Goal: Use online tool/utility: Utilize a website feature to perform a specific function

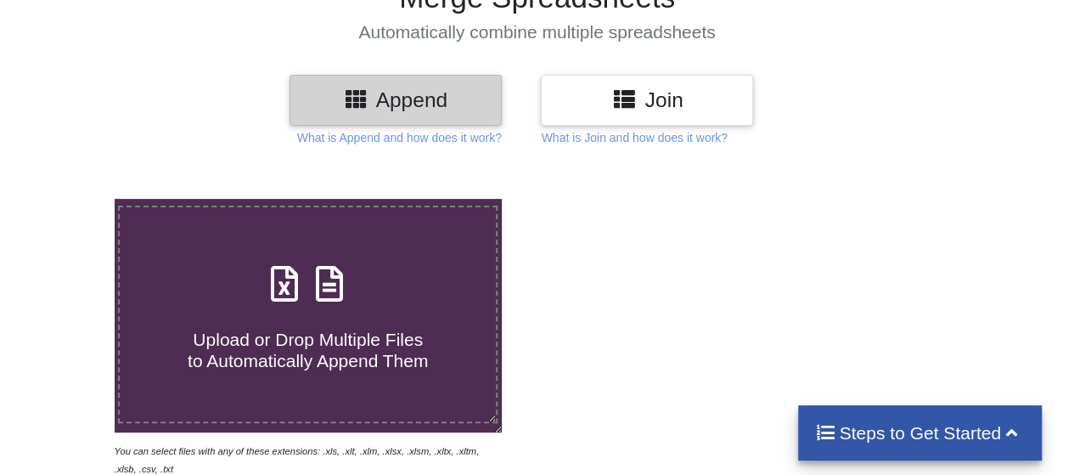
scroll to position [170, 0]
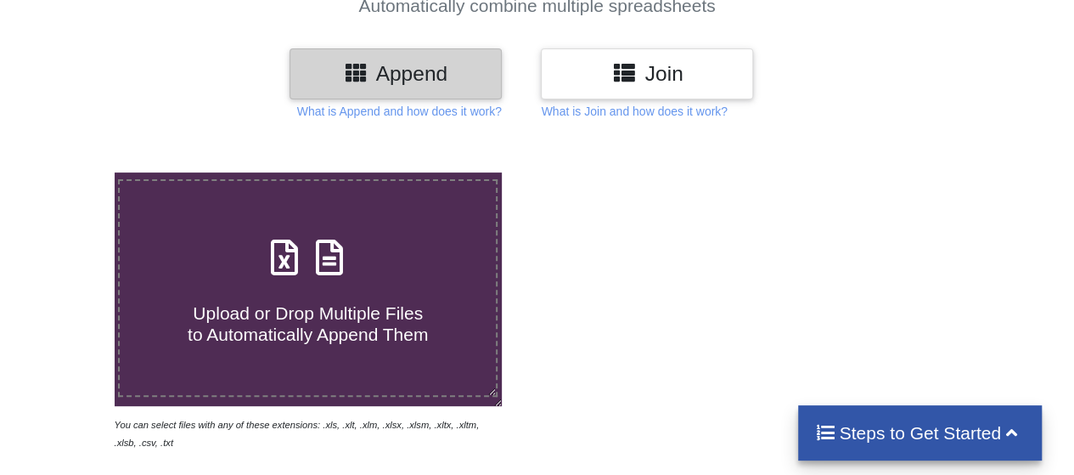
click at [372, 273] on div "Upload or Drop Multiple Files to Automatically Append Them" at bounding box center [308, 288] width 376 height 115
click at [70, 172] on input "Upload or Drop Multiple Files to Automatically Append Them" at bounding box center [70, 172] width 0 height 0
type input "C:\fakepath\4802 Road Coverage - TMR.xlsx"
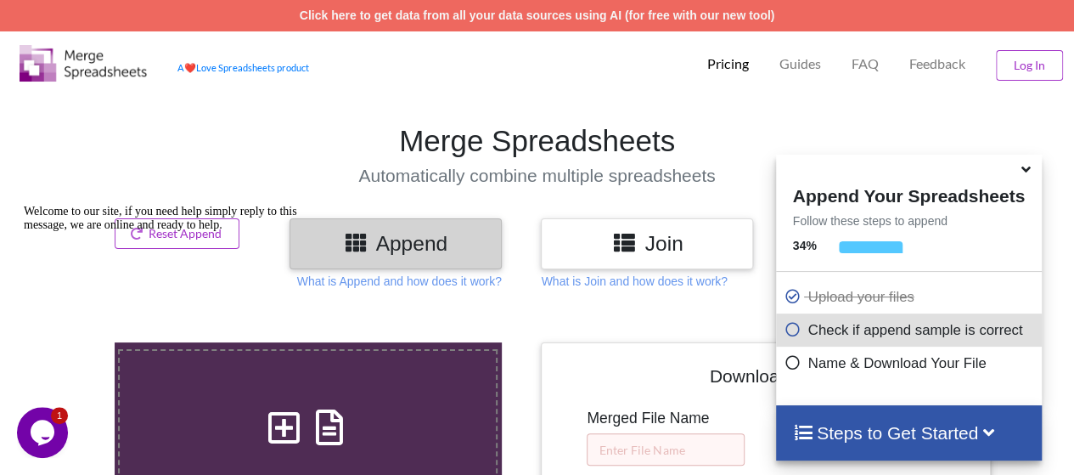
scroll to position [340, 0]
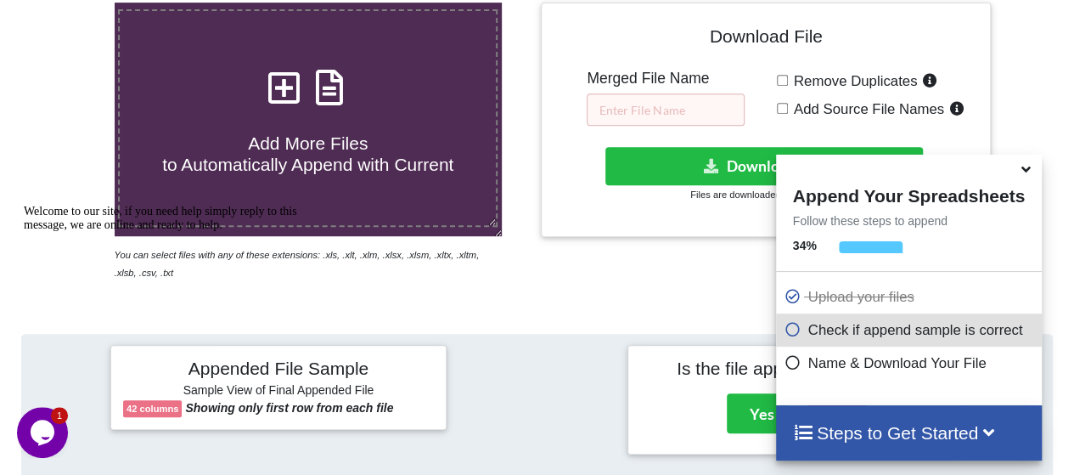
click at [1027, 174] on icon at bounding box center [1026, 166] width 18 height 15
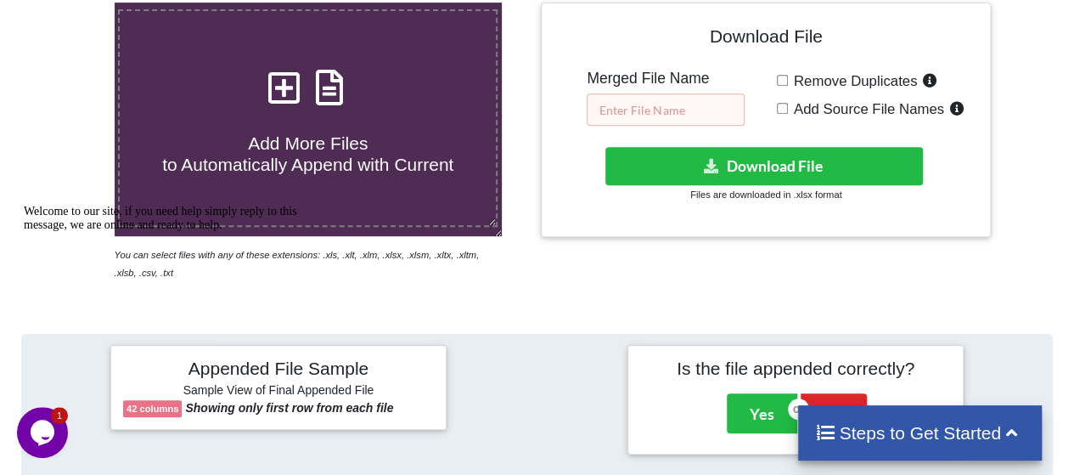
click at [666, 106] on input "text" at bounding box center [666, 109] width 158 height 32
type input "s"
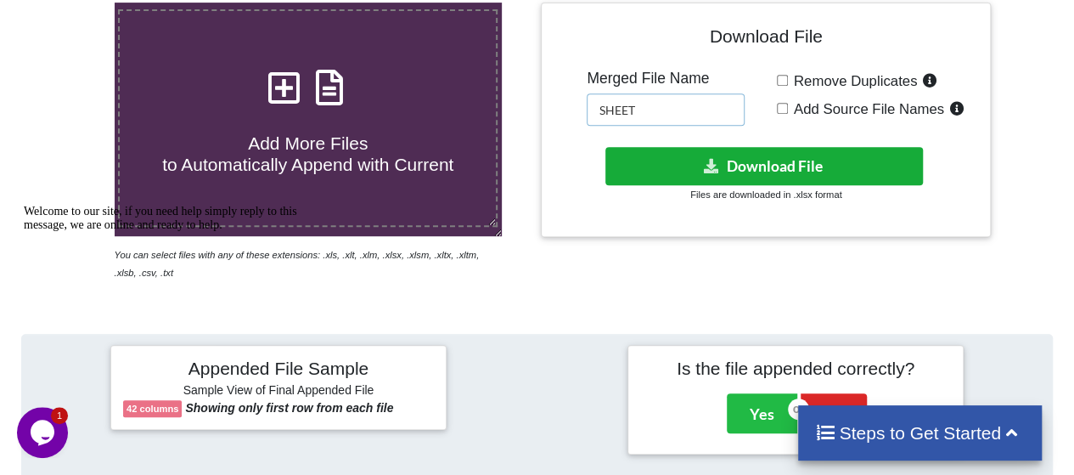
type input "SHEET"
click at [734, 164] on button "Download File" at bounding box center [764, 166] width 318 height 38
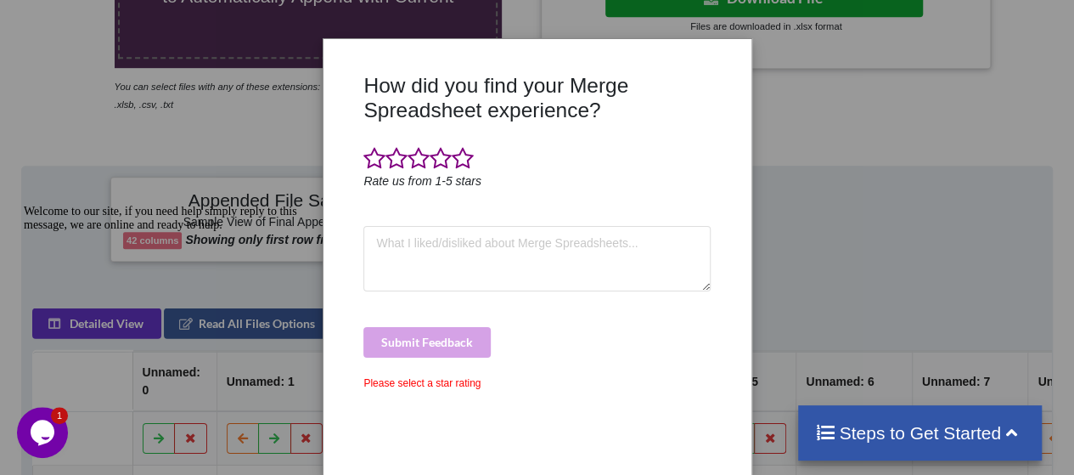
scroll to position [509, 0]
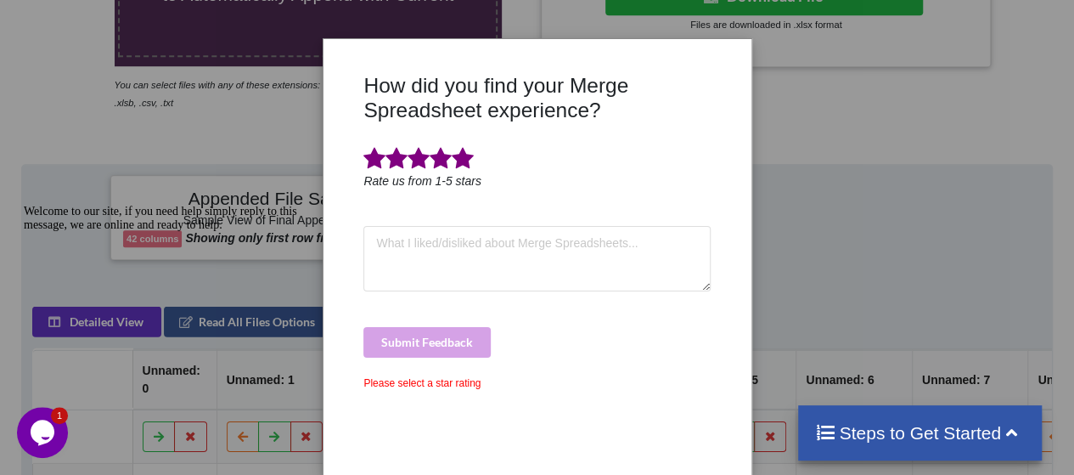
click at [459, 162] on span at bounding box center [463, 159] width 22 height 24
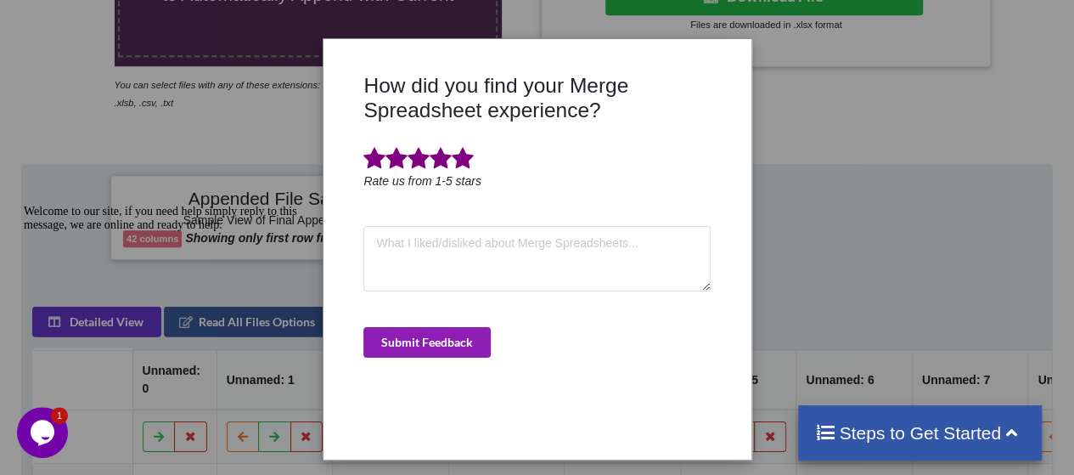
click at [468, 330] on button "Submit Feedback" at bounding box center [426, 342] width 127 height 31
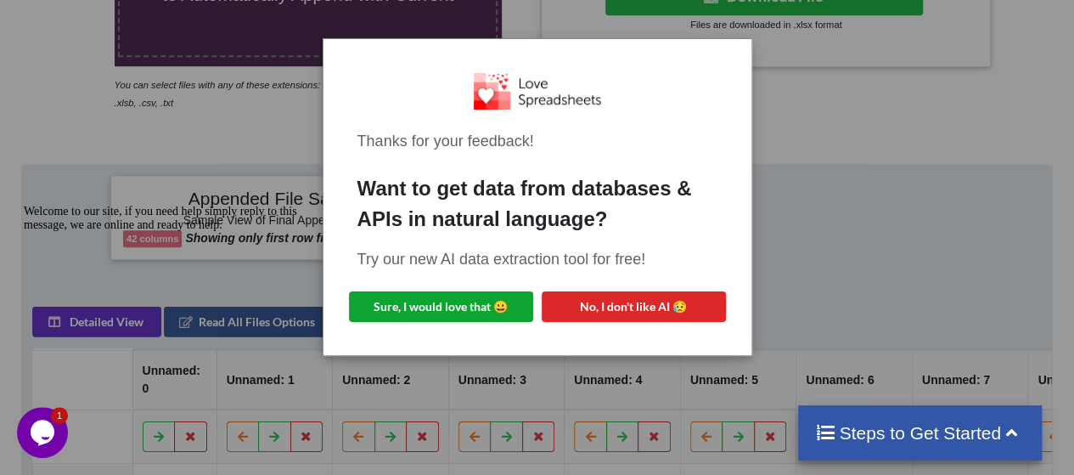
click at [474, 313] on button "Sure, I would love that 😀" at bounding box center [441, 306] width 184 height 31
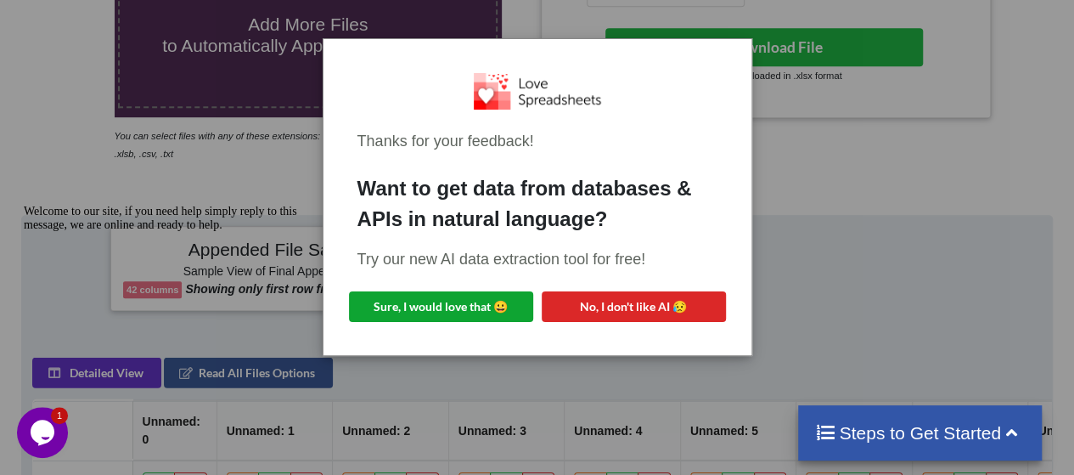
scroll to position [425, 0]
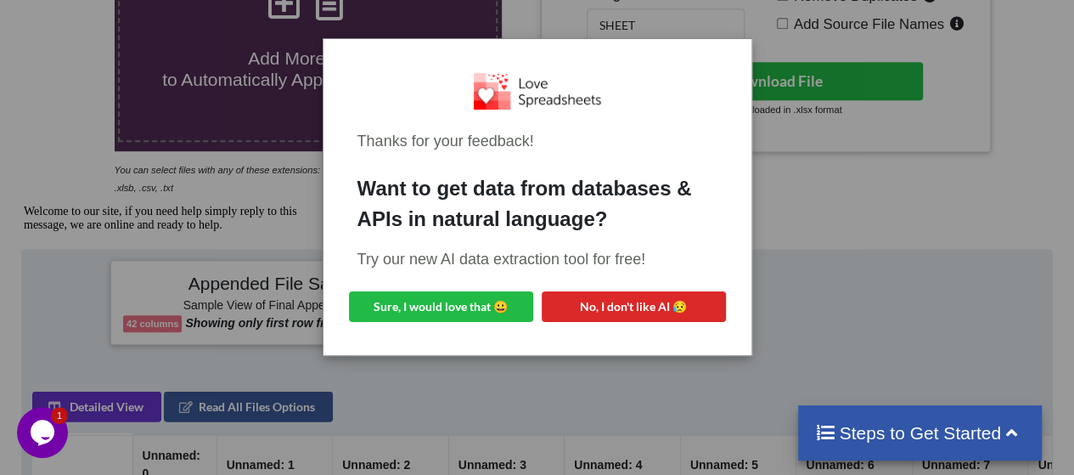
click at [24, 205] on icon "Chat attention grabber" at bounding box center [24, 205] width 0 height 0
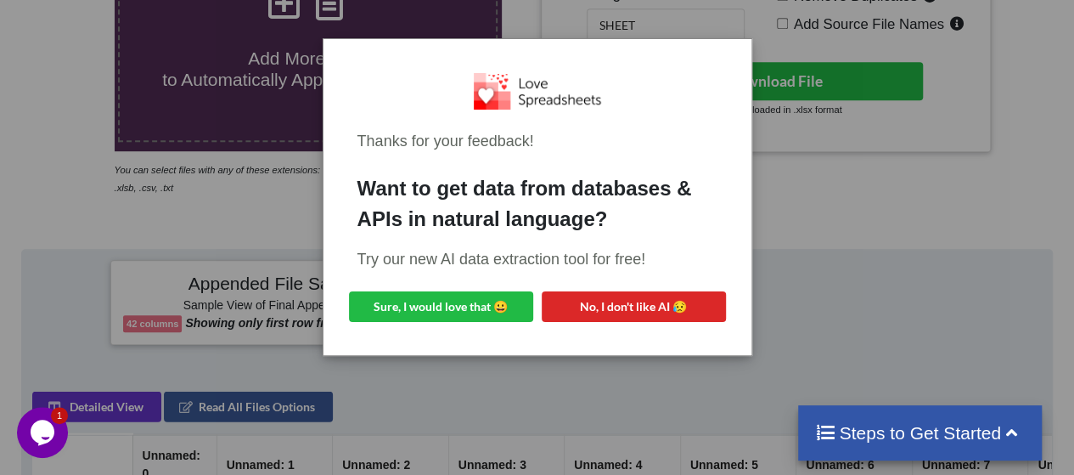
click at [228, 198] on div "Thanks for your feedback! Want to get data from databases & APIs in natural lan…" at bounding box center [537, 237] width 1074 height 475
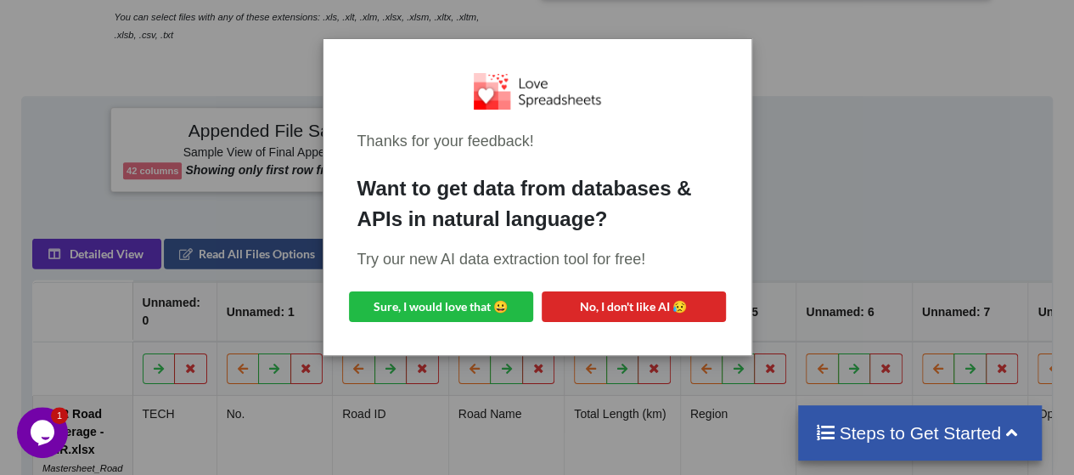
scroll to position [594, 0]
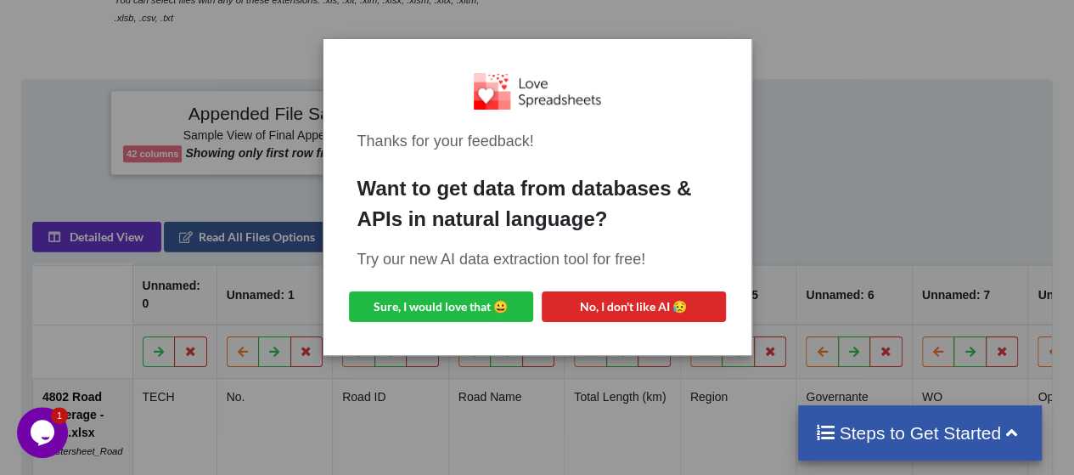
click at [817, 205] on div "Thanks for your feedback! Want to get data from databases & APIs in natural lan…" at bounding box center [537, 237] width 1074 height 475
click at [936, 248] on div "Thanks for your feedback! Want to get data from databases & APIs in natural lan…" at bounding box center [537, 237] width 1074 height 475
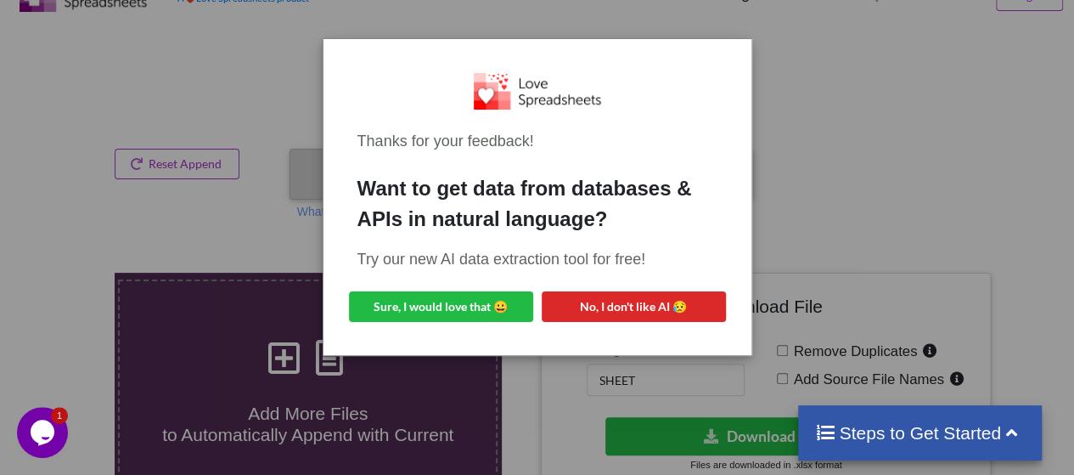
scroll to position [0, 0]
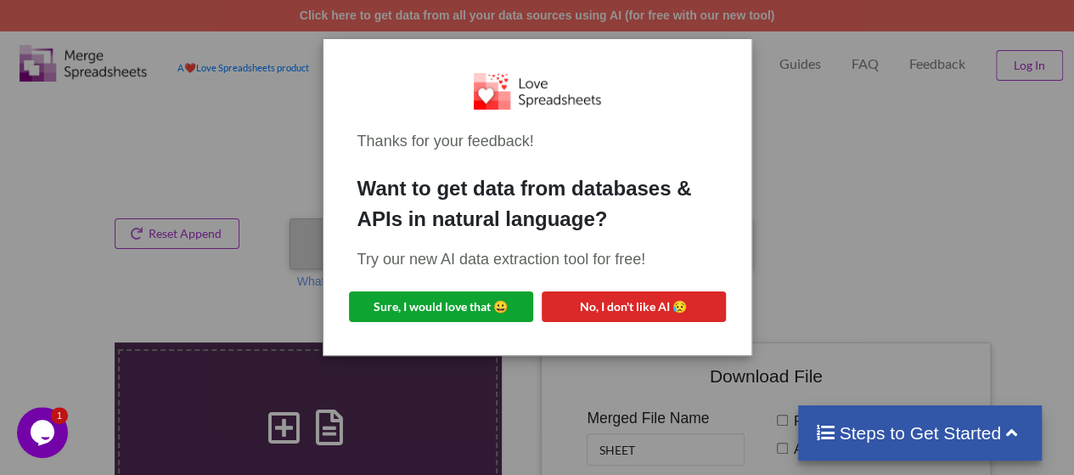
click at [431, 317] on button "Sure, I would love that 😀" at bounding box center [441, 306] width 184 height 31
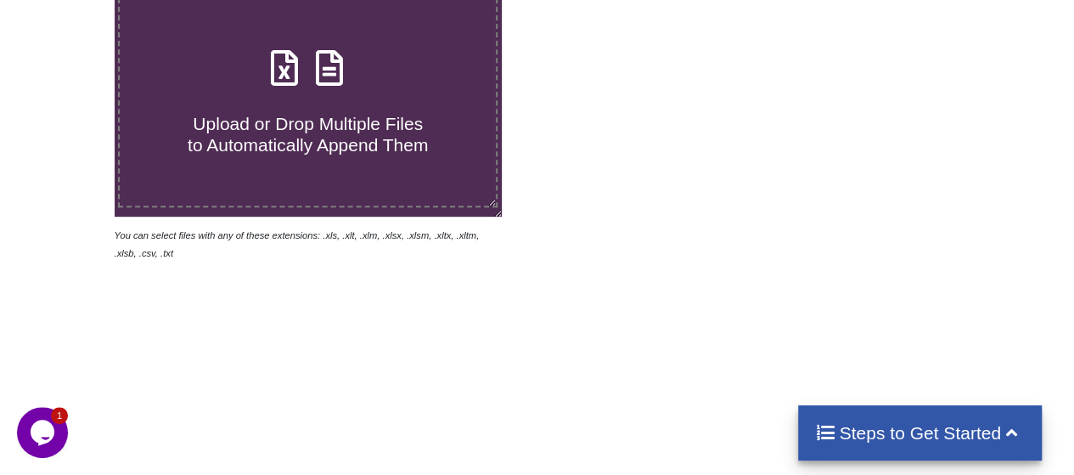
scroll to position [170, 0]
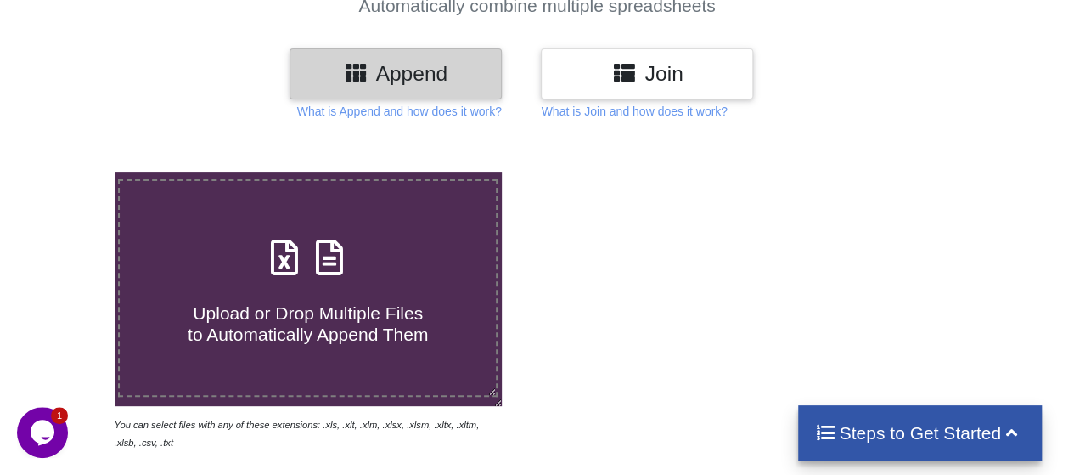
click at [340, 276] on span at bounding box center [308, 259] width 90 height 40
click at [70, 172] on input "Upload or Drop Multiple Files to Automatically Append Them" at bounding box center [70, 172] width 0 height 0
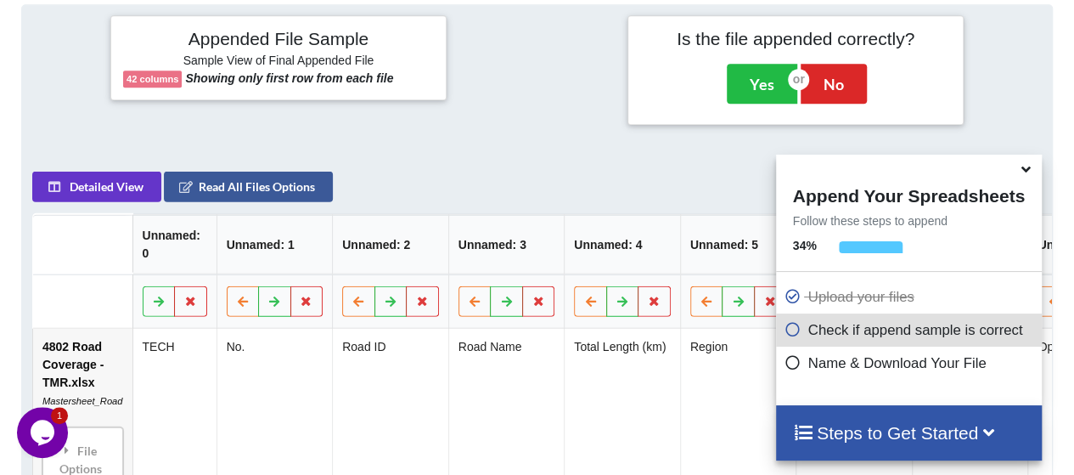
scroll to position [766, 0]
click at [1022, 169] on icon at bounding box center [1026, 166] width 18 height 15
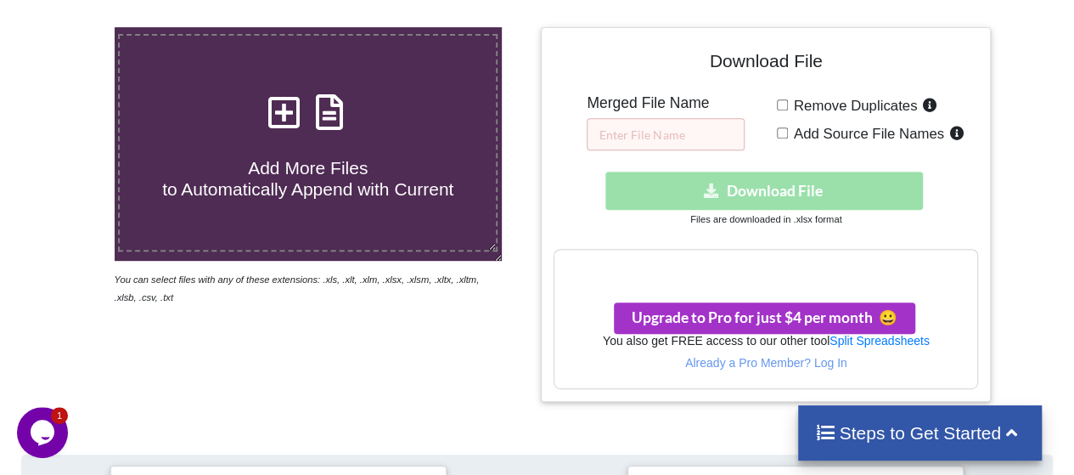
scroll to position [341, 0]
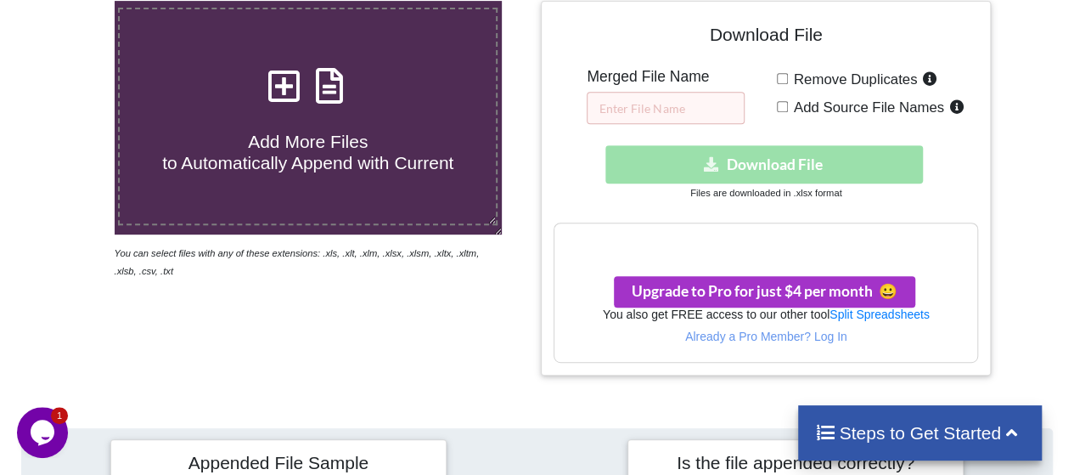
click at [256, 183] on label "Add More Files to Automatically Append with Current" at bounding box center [308, 117] width 380 height 218
click at [70, 1] on input "Add More Files to Automatically Append with Current" at bounding box center [70, 1] width 0 height 0
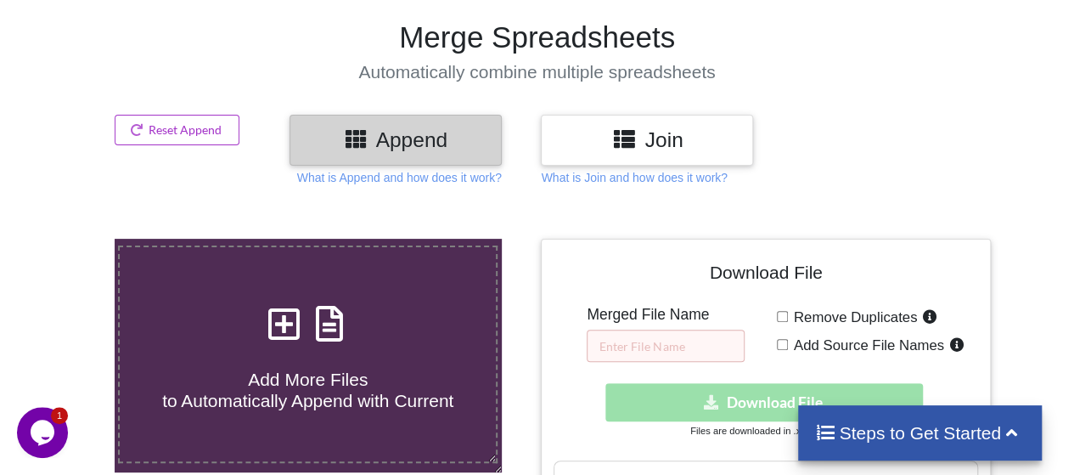
type input "C:\fakepath\4802 Road Coverage - TMR.xlsx"
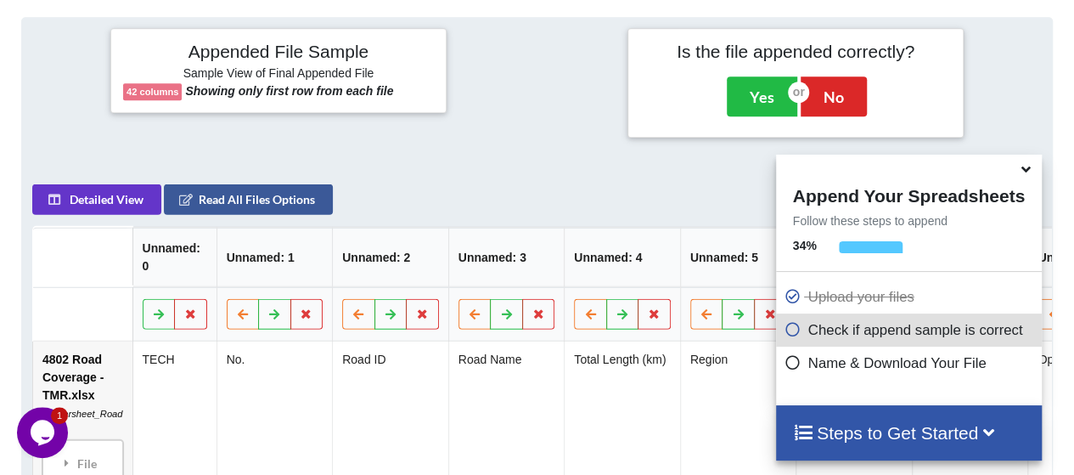
scroll to position [766, 0]
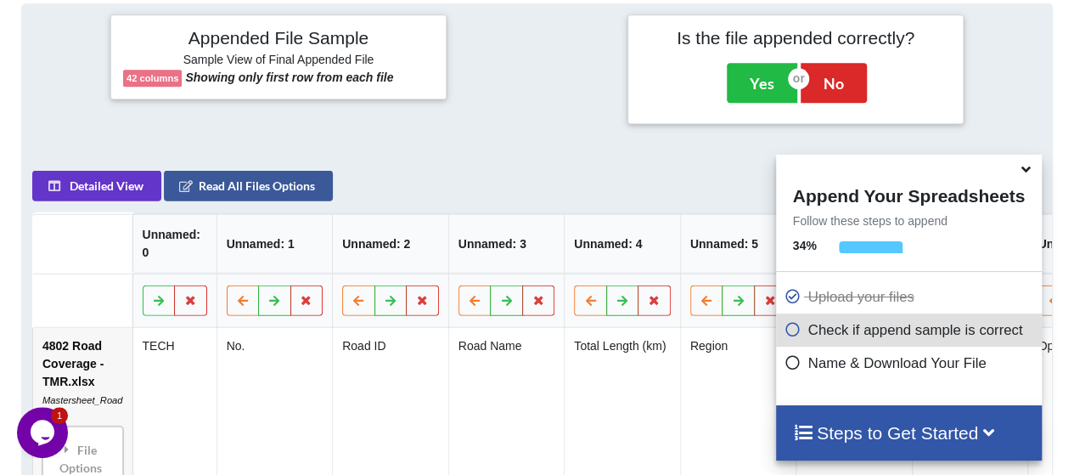
click at [1026, 173] on icon at bounding box center [1026, 166] width 18 height 15
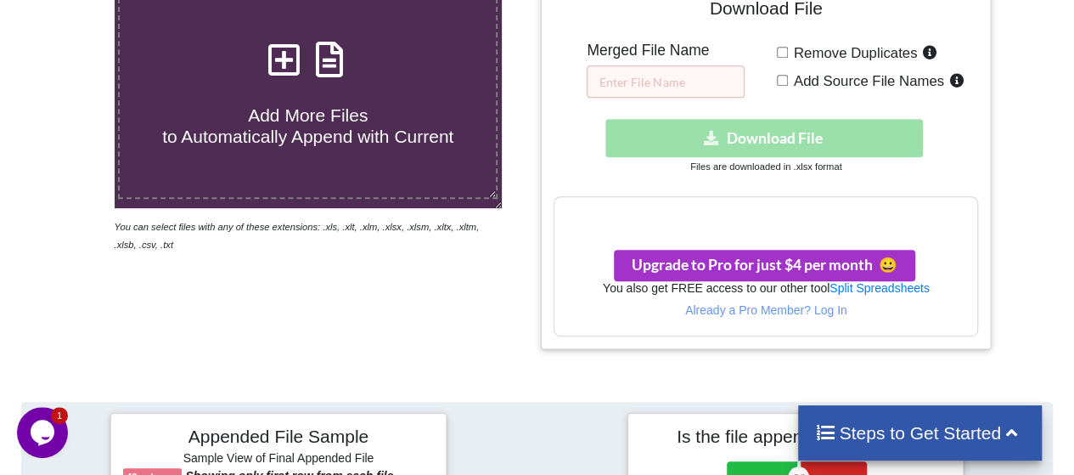
scroll to position [341, 0]
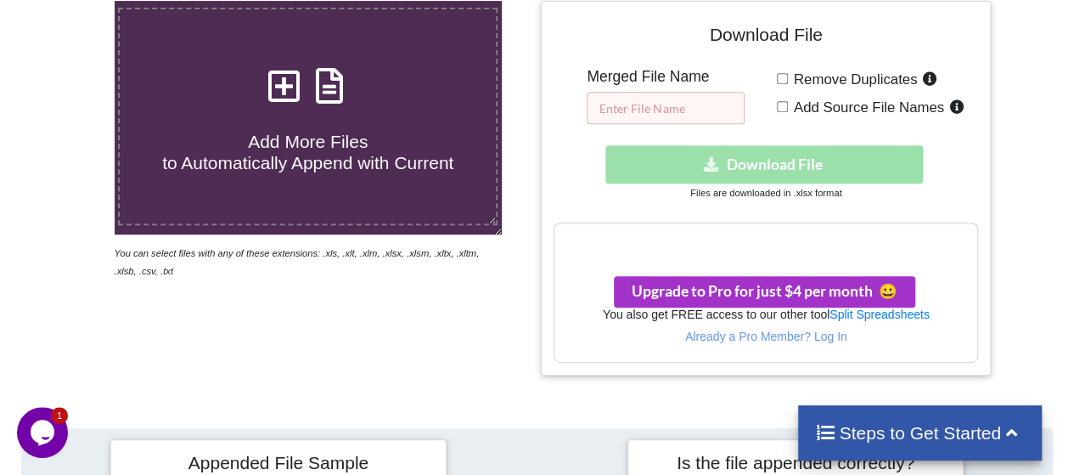
click at [656, 106] on input "text" at bounding box center [666, 108] width 158 height 32
type input "b"
type input "B1"
click at [773, 159] on div "Download hidden Download File" at bounding box center [766, 164] width 425 height 38
click at [489, 333] on div "Add More Files to Automatically Append with Current You can select files with a…" at bounding box center [308, 188] width 459 height 374
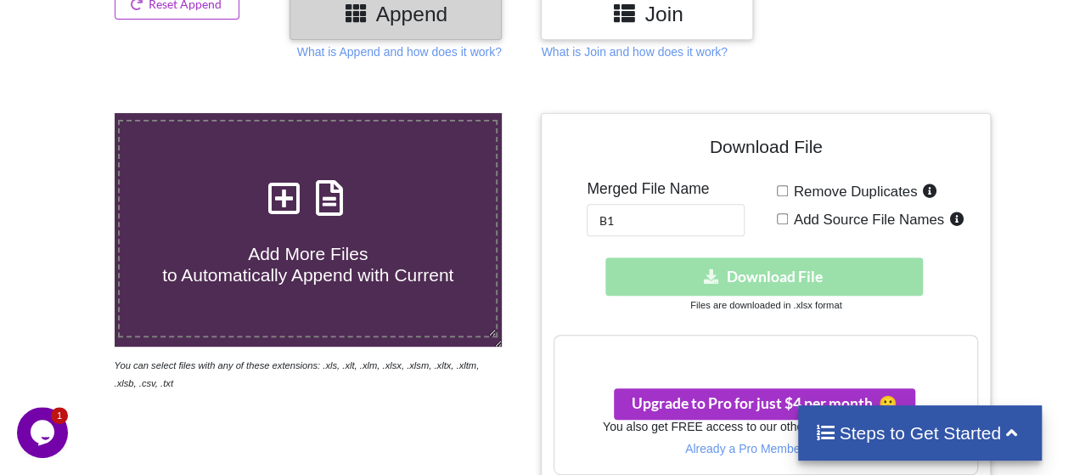
scroll to position [256, 0]
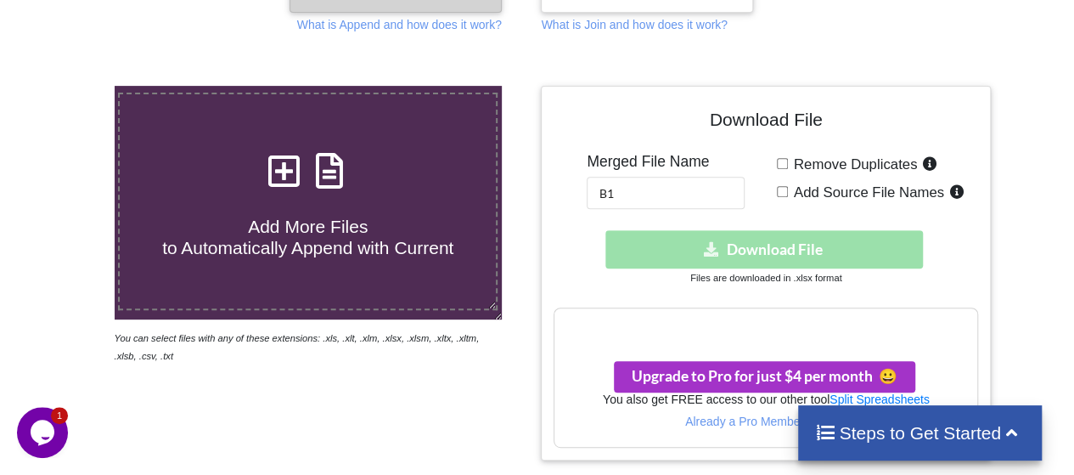
click at [689, 324] on h3 "Your files are more than 1 MB" at bounding box center [765, 326] width 423 height 19
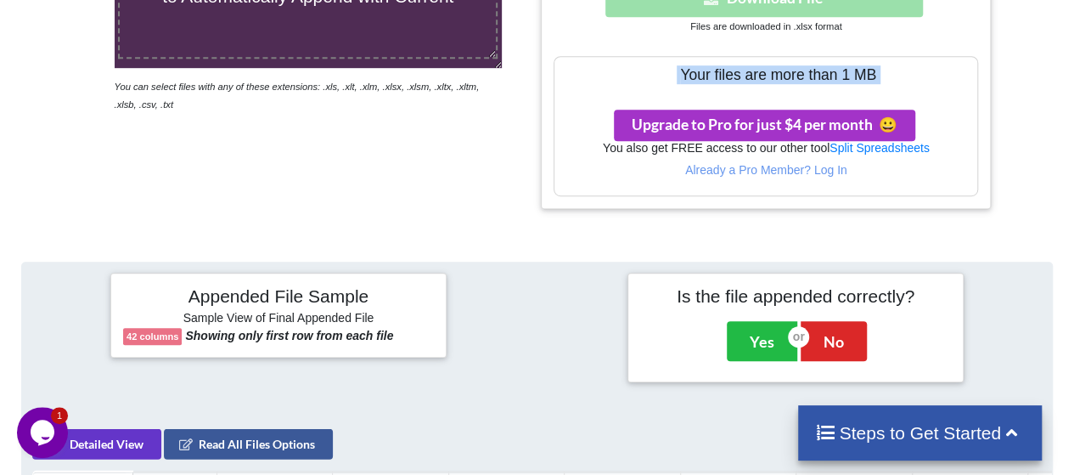
scroll to position [511, 0]
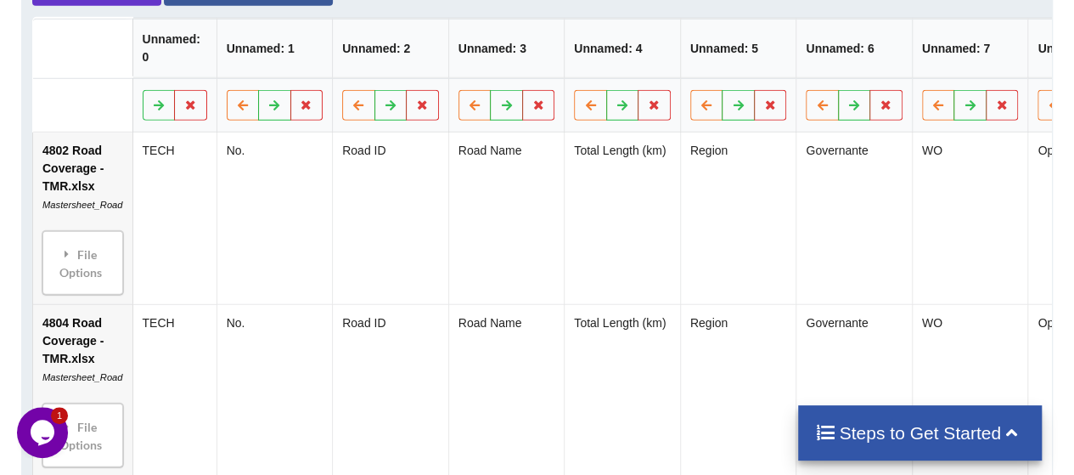
scroll to position [851, 0]
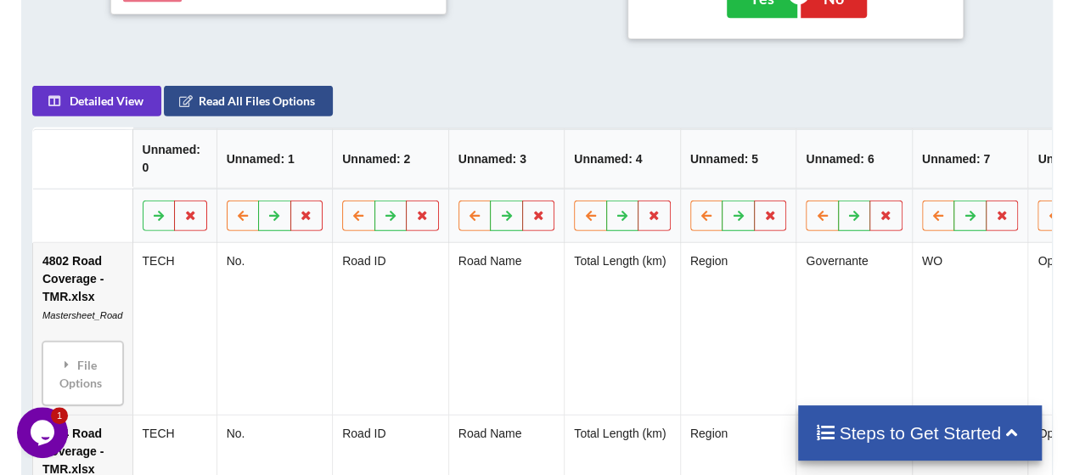
click at [262, 104] on button "Read All Files Options" at bounding box center [248, 100] width 169 height 31
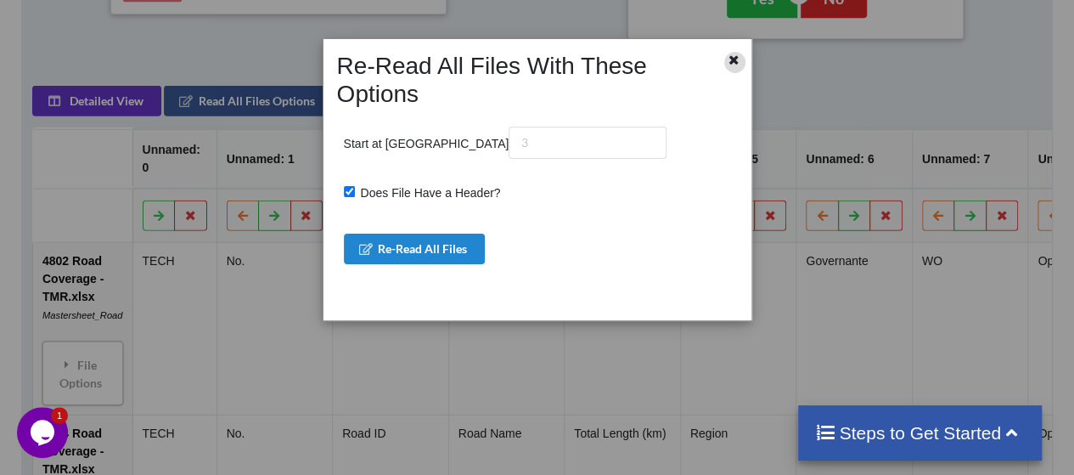
click at [732, 57] on icon at bounding box center [734, 58] width 14 height 12
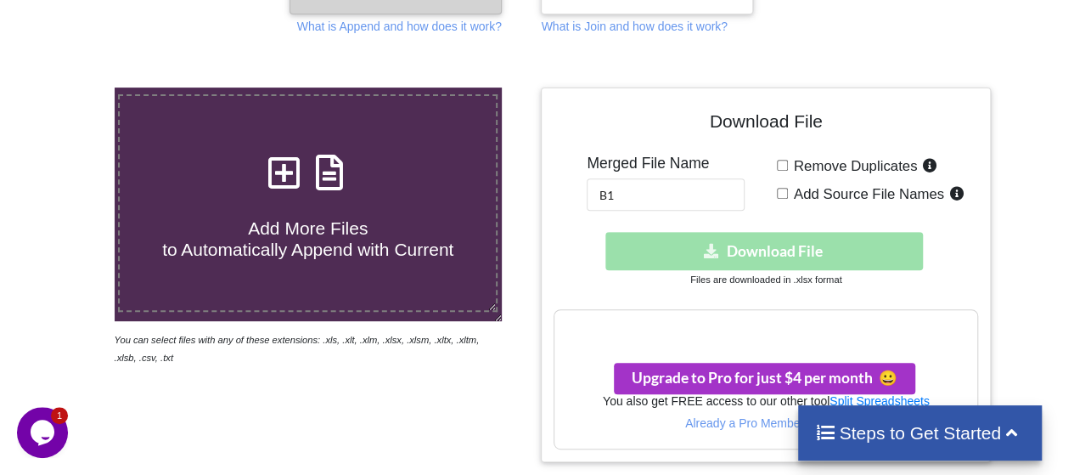
scroll to position [256, 0]
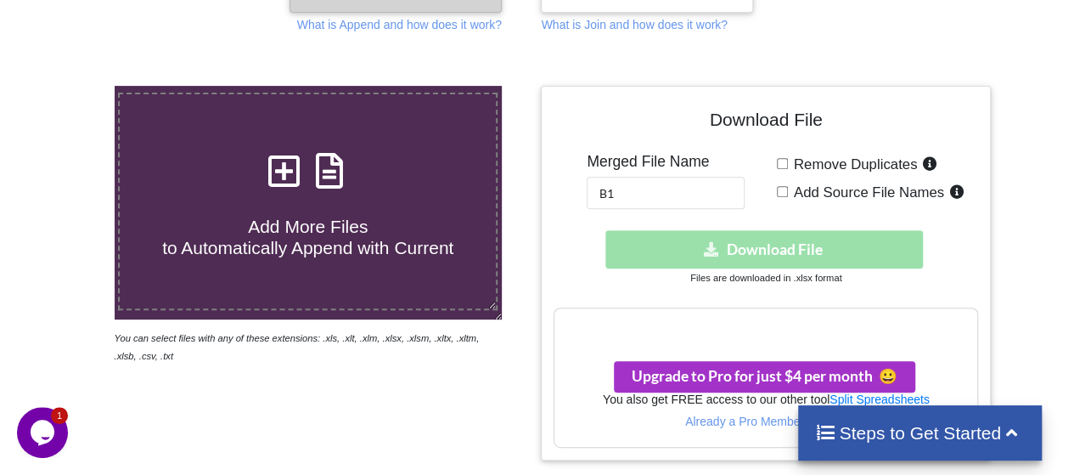
click at [785, 160] on input "Remove Duplicates" at bounding box center [782, 163] width 11 height 11
checkbox input "true"
click at [691, 252] on div "Download hidden Download File" at bounding box center [766, 249] width 425 height 38
click at [319, 210] on h4 "Add More Files to Automatically Append with Current" at bounding box center [308, 226] width 376 height 65
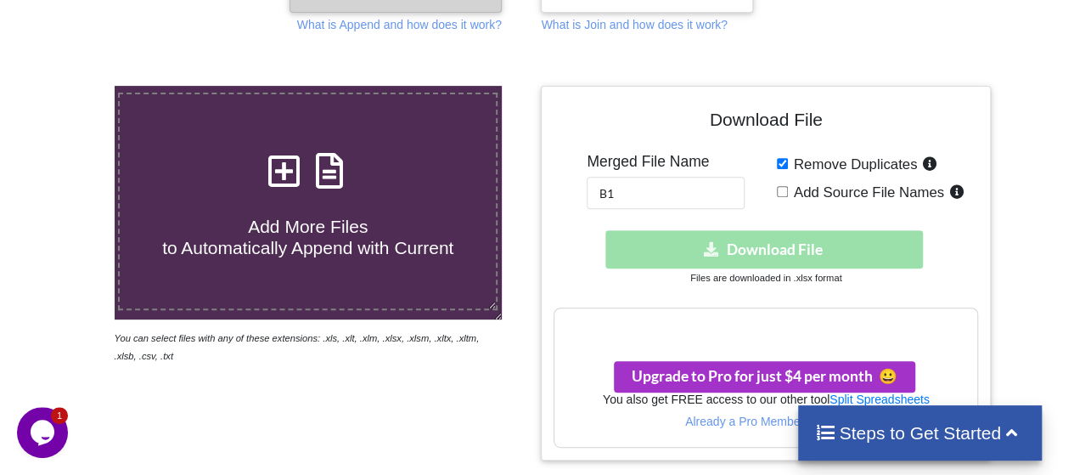
click at [70, 86] on input "Add More Files to Automatically Append with Current" at bounding box center [70, 86] width 0 height 0
type input "C:\fakepath\4802 Road Coverage - TMR.xlsx"
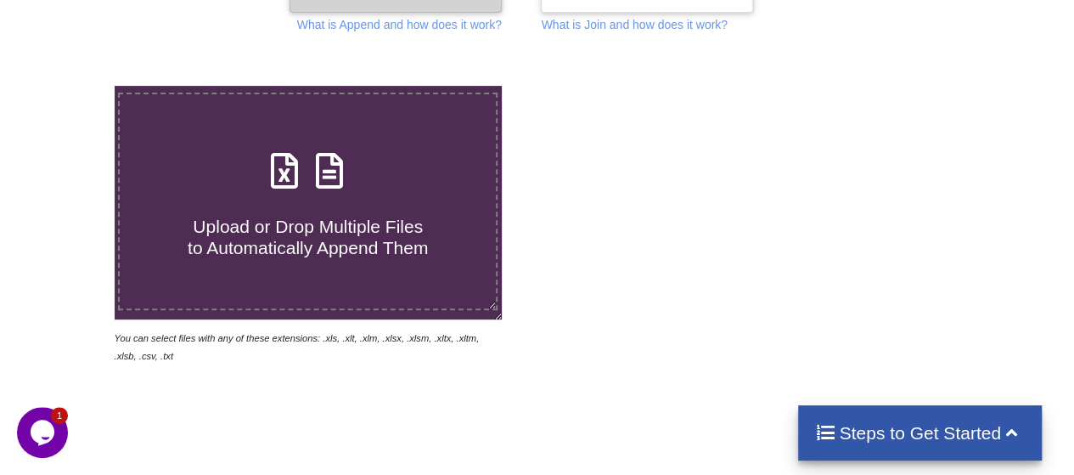
click at [299, 220] on span "Upload or Drop Multiple Files to Automatically Append Them" at bounding box center [308, 237] width 240 height 41
click at [70, 86] on input "Upload or Drop Multiple Files to Automatically Append Them" at bounding box center [70, 86] width 0 height 0
type input "C:\fakepath\4802 Road Coverage - TMR.xlsx"
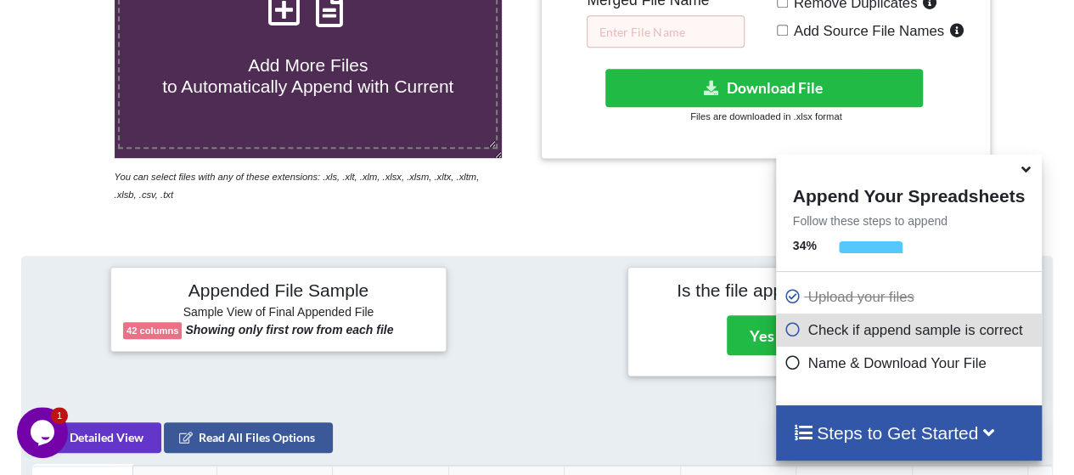
scroll to position [248, 0]
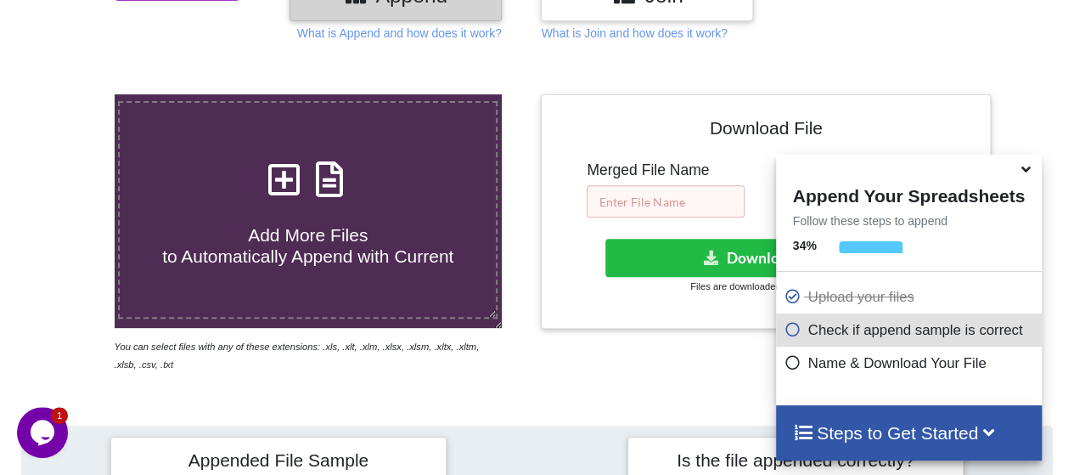
click at [630, 196] on input "text" at bounding box center [666, 201] width 158 height 32
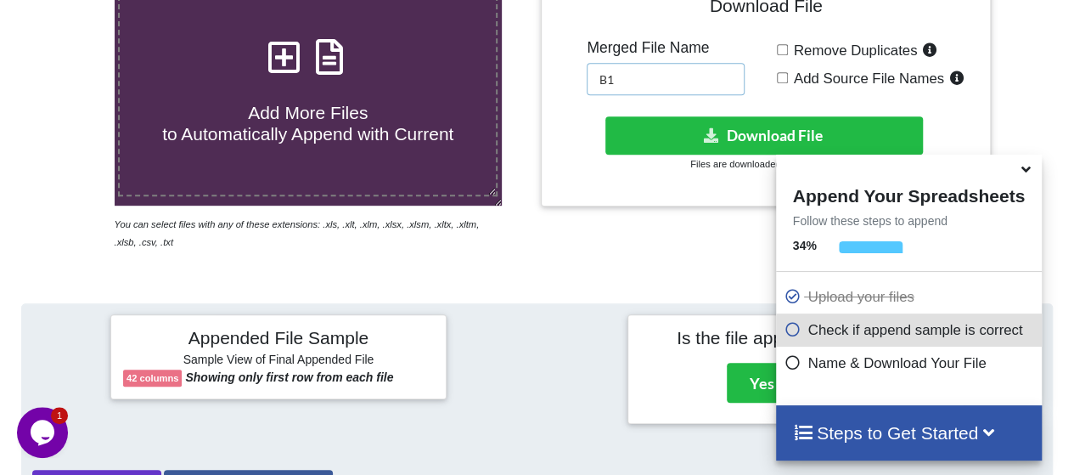
scroll to position [333, 0]
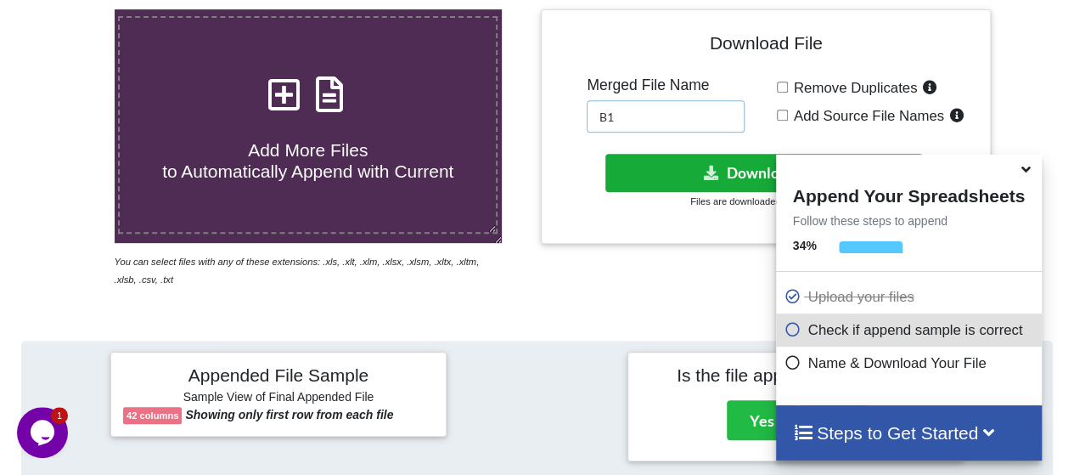
type input "B1"
click at [715, 168] on icon at bounding box center [712, 172] width 18 height 13
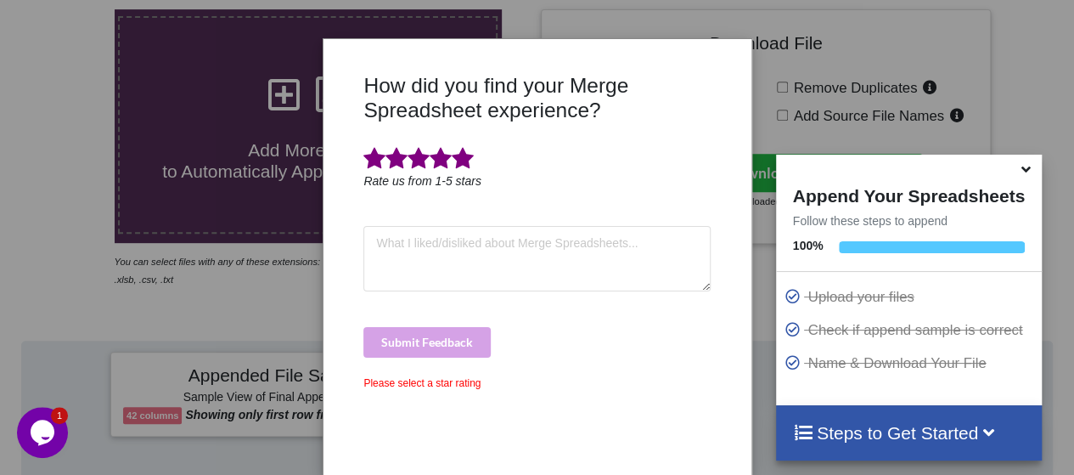
click at [464, 152] on span at bounding box center [463, 159] width 22 height 24
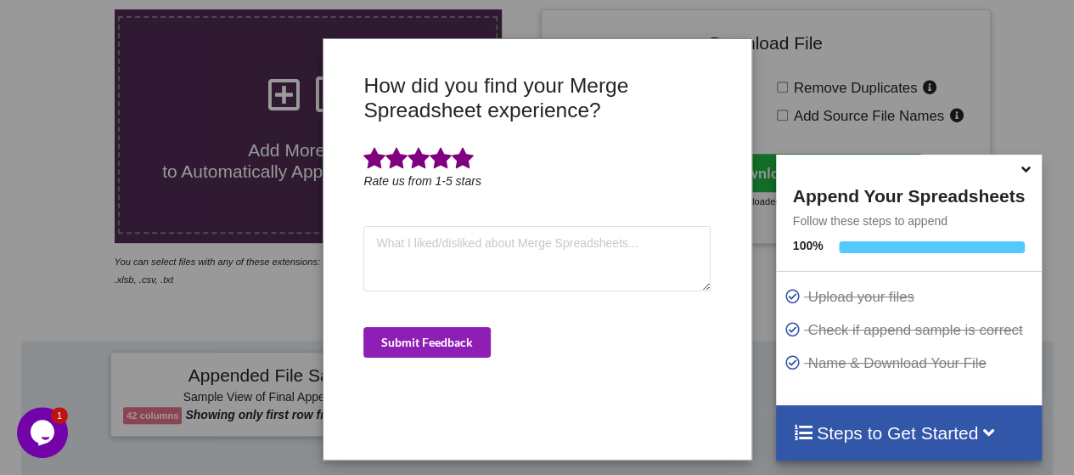
click at [448, 335] on button "Submit Feedback" at bounding box center [426, 342] width 127 height 31
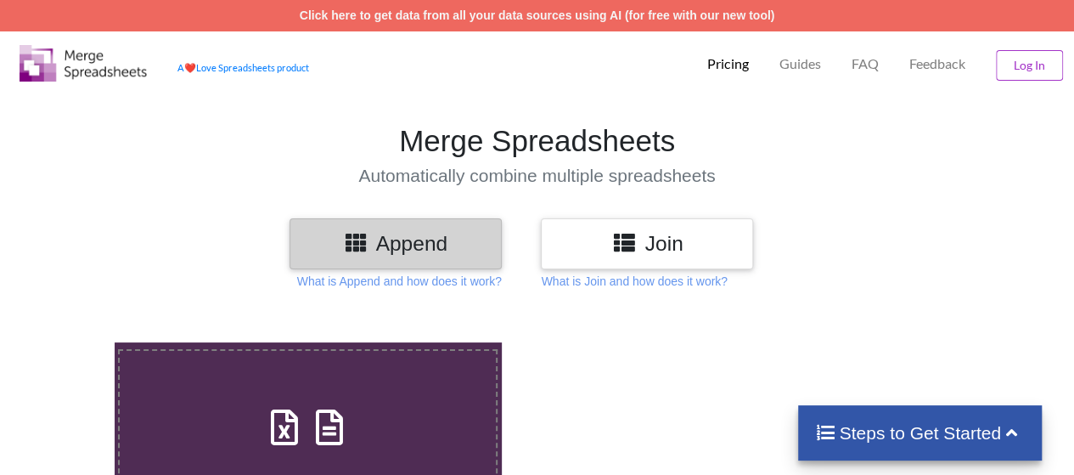
click at [402, 395] on label "Upload or Drop Multiple Files to Automatically Append Them" at bounding box center [308, 458] width 380 height 218
click at [70, 342] on input "Upload or Drop Multiple Files to Automatically Append Them" at bounding box center [70, 342] width 0 height 0
type input "C:\fakepath\5400 Road Coverage - TMR.xlsx"
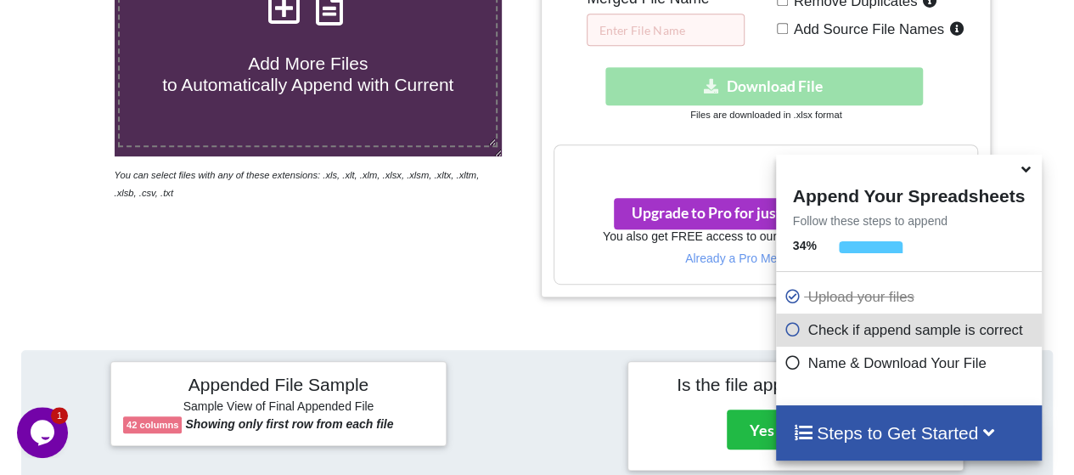
scroll to position [341, 0]
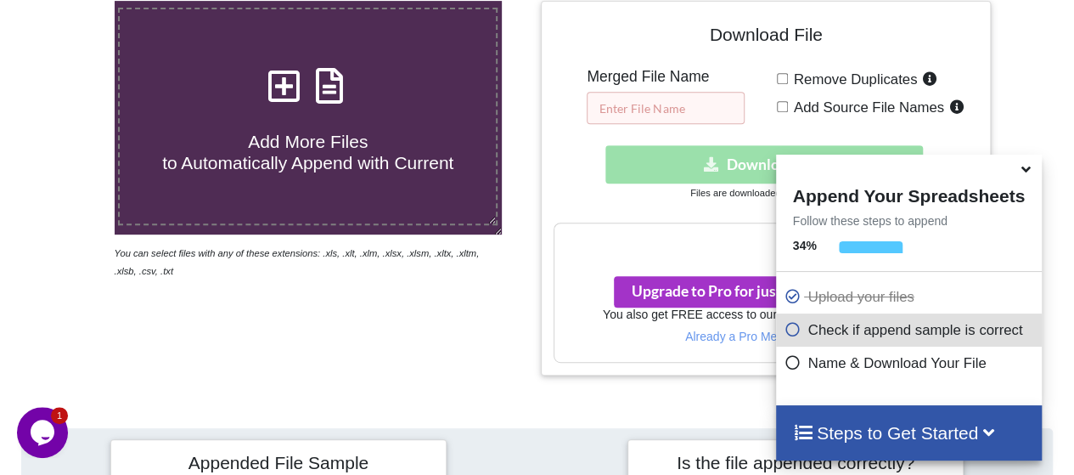
click at [678, 103] on input "text" at bounding box center [666, 108] width 158 height 32
type input "B2"
click at [689, 168] on div "Download hidden Download File" at bounding box center [766, 164] width 425 height 38
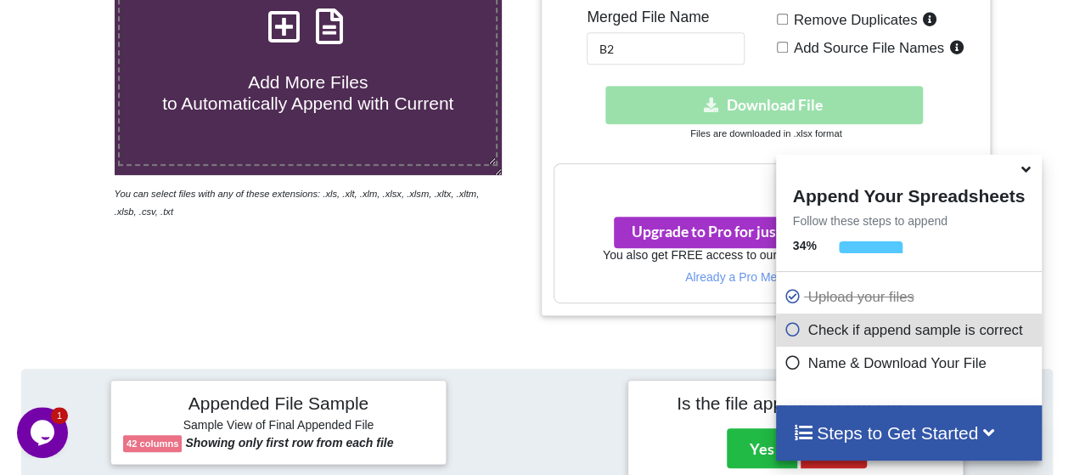
scroll to position [426, 0]
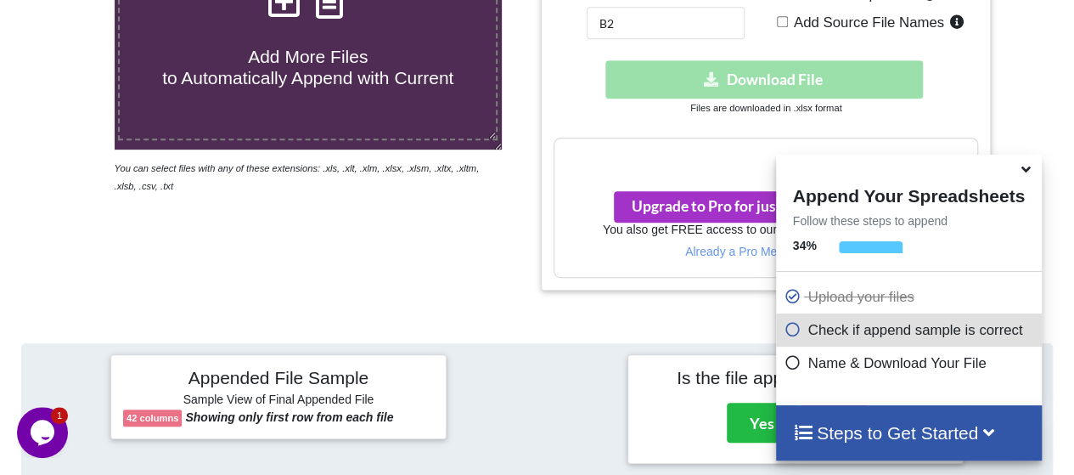
click at [789, 326] on icon at bounding box center [793, 326] width 17 height 14
click at [789, 334] on icon at bounding box center [793, 326] width 17 height 14
click at [787, 361] on icon at bounding box center [793, 359] width 17 height 14
click at [1026, 171] on icon at bounding box center [1026, 166] width 18 height 15
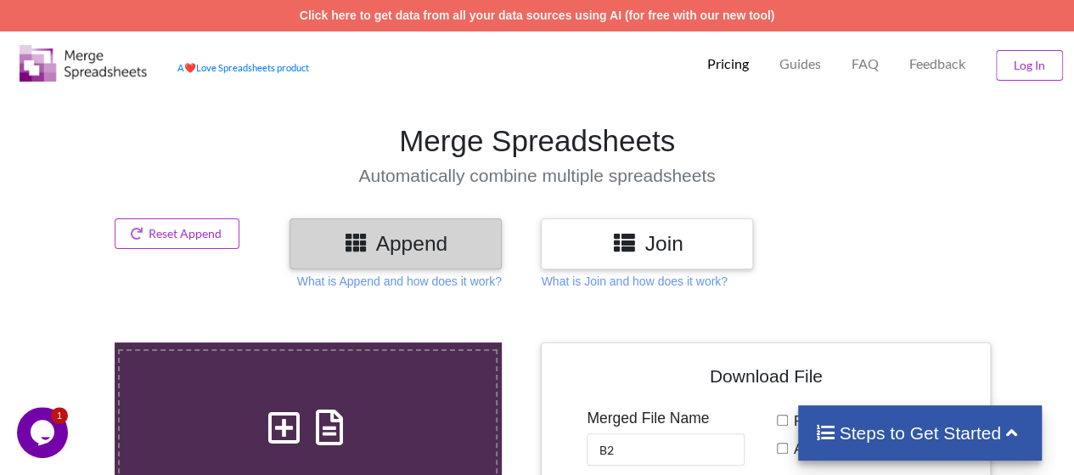
scroll to position [340, 0]
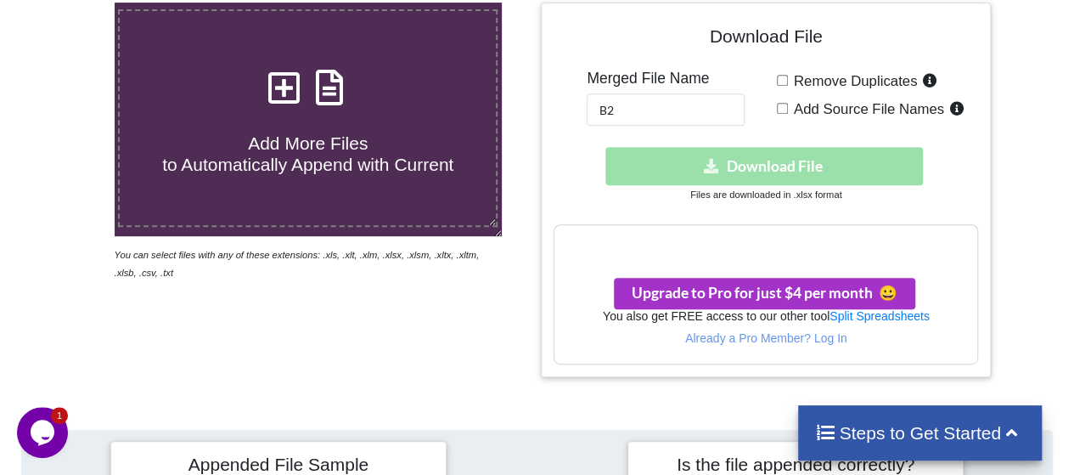
click at [360, 178] on label "Add More Files to Automatically Append with Current" at bounding box center [308, 118] width 380 height 218
click at [70, 3] on input "Add More Files to Automatically Append with Current" at bounding box center [70, 3] width 0 height 0
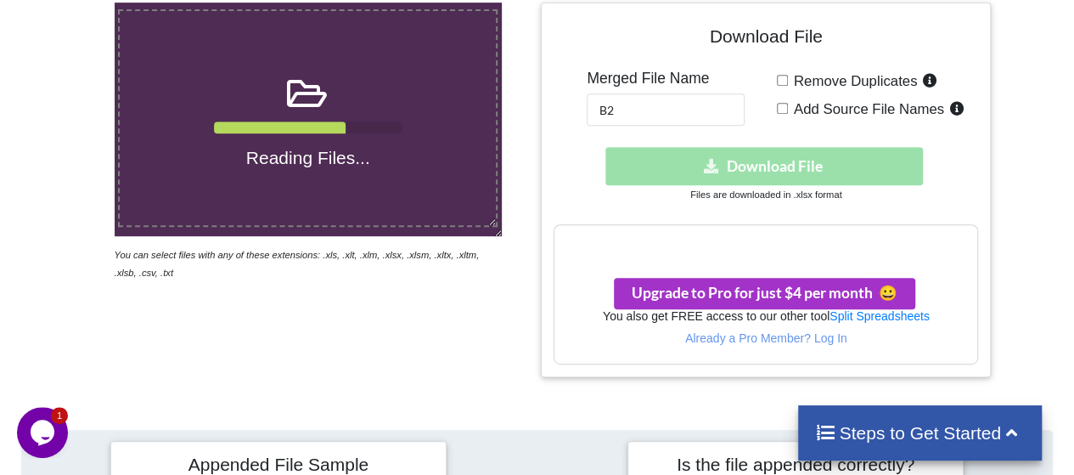
click at [498, 303] on div "Reading Files... You can select files with any of these extensions: .xls, .xlt,…" at bounding box center [308, 190] width 459 height 374
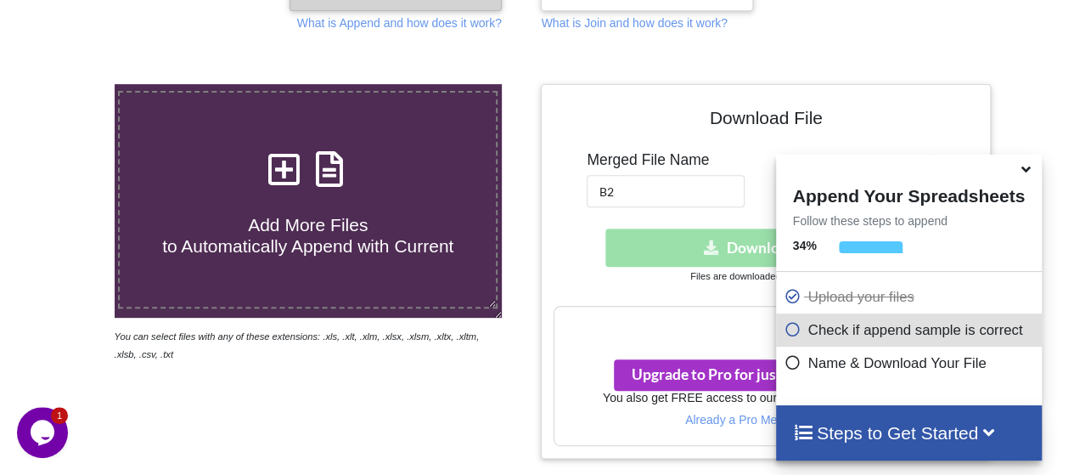
scroll to position [256, 0]
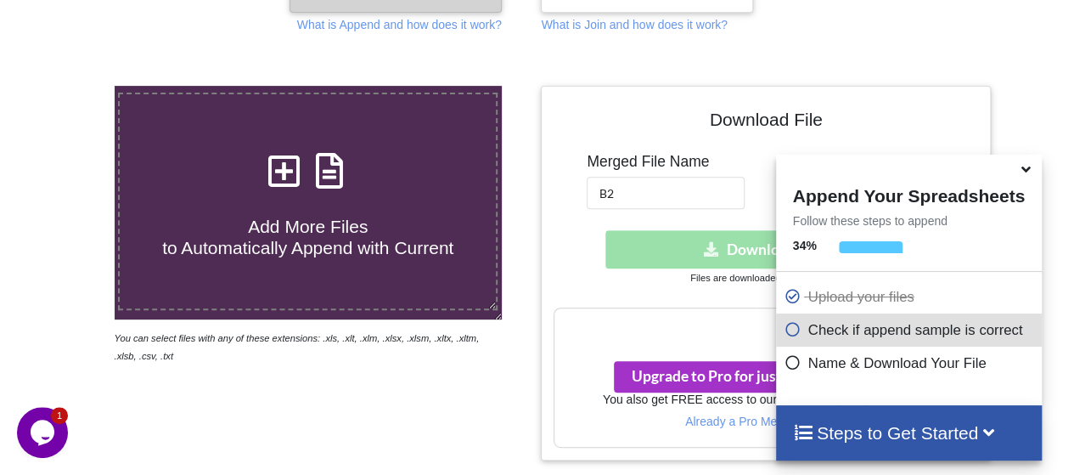
click at [725, 249] on div "Download hidden Download File" at bounding box center [766, 249] width 425 height 38
click at [1019, 172] on icon at bounding box center [1026, 166] width 18 height 15
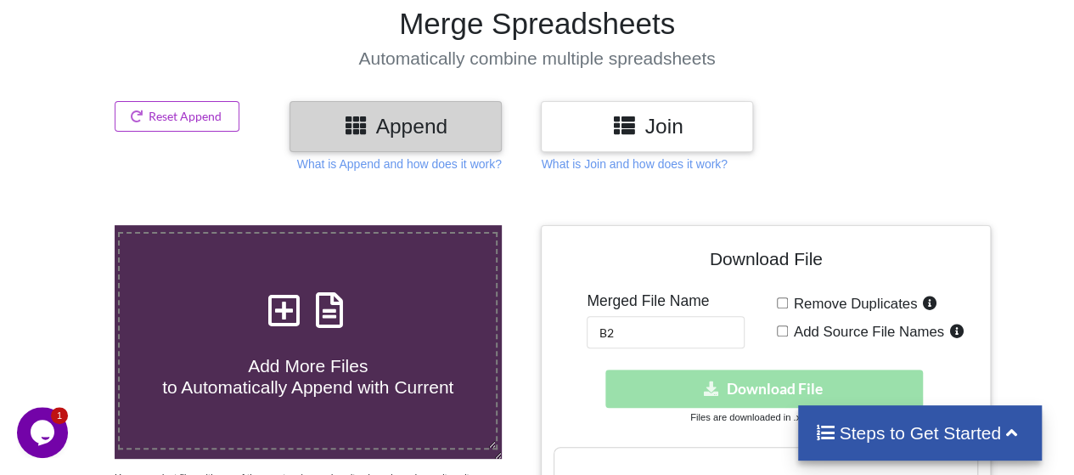
scroll to position [255, 0]
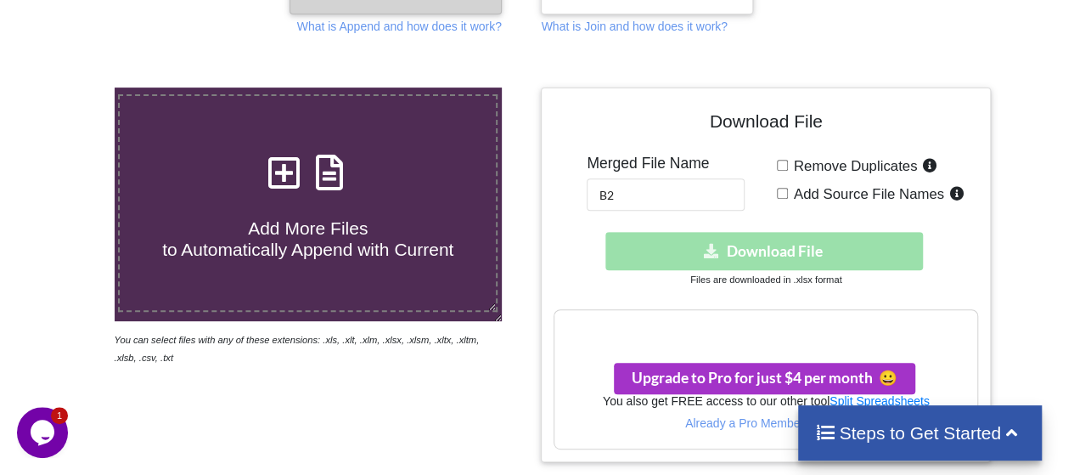
click at [735, 249] on div "Download hidden Download File" at bounding box center [766, 251] width 425 height 38
click at [402, 224] on h4 "Add More Files to Automatically Append with Current" at bounding box center [308, 228] width 376 height 65
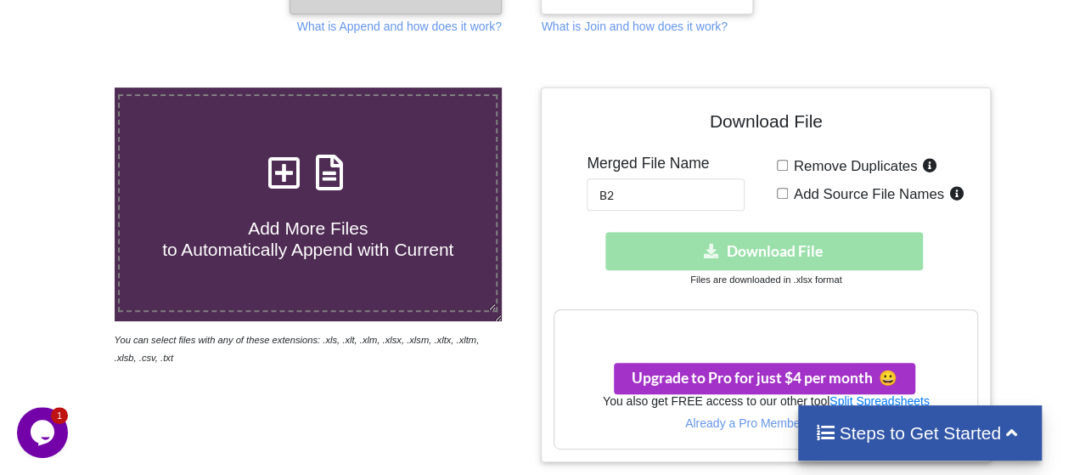
click at [70, 87] on input "Add More Files to Automatically Append with Current" at bounding box center [70, 87] width 0 height 0
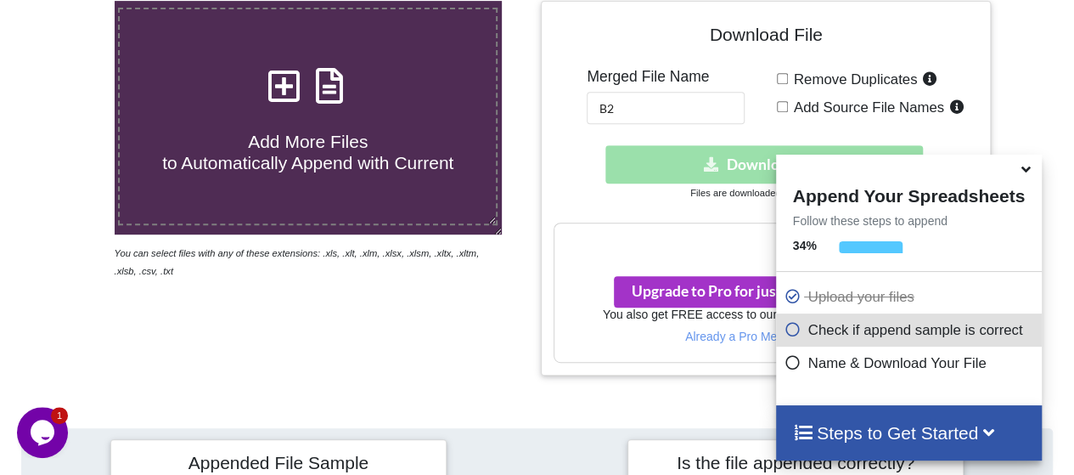
scroll to position [341, 0]
click at [650, 106] on input "B2" at bounding box center [666, 108] width 158 height 32
click at [672, 162] on div "Download hidden Download File" at bounding box center [766, 164] width 425 height 38
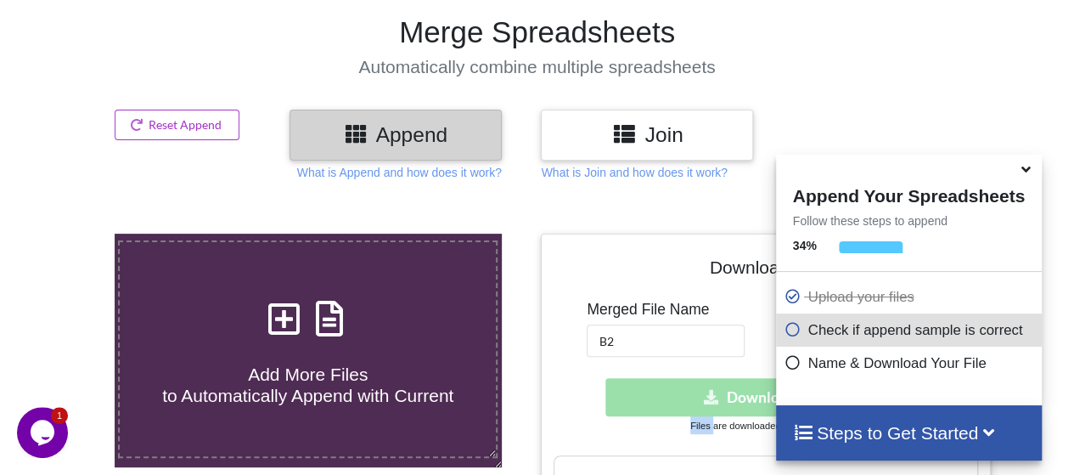
scroll to position [2, 0]
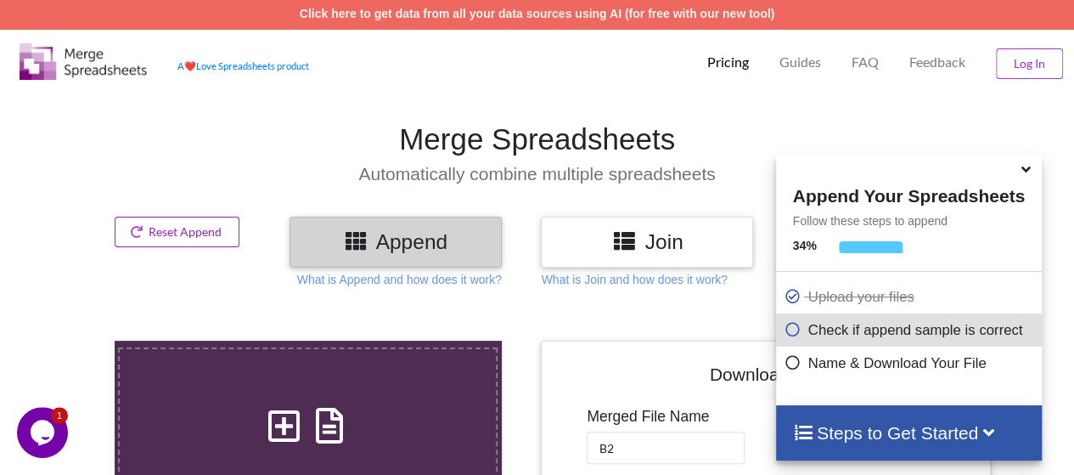
click at [192, 229] on button "Reset Append" at bounding box center [178, 232] width 126 height 31
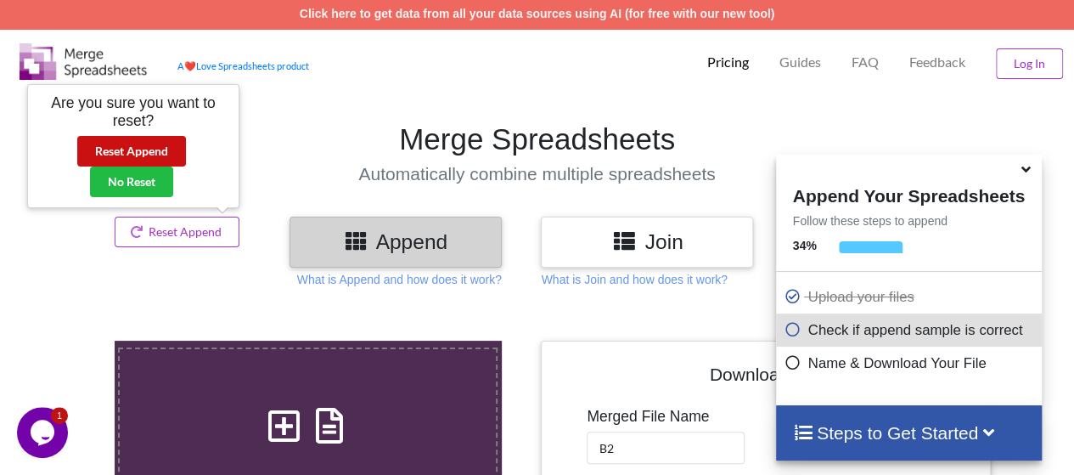
click at [133, 155] on button "Reset Append" at bounding box center [131, 151] width 109 height 31
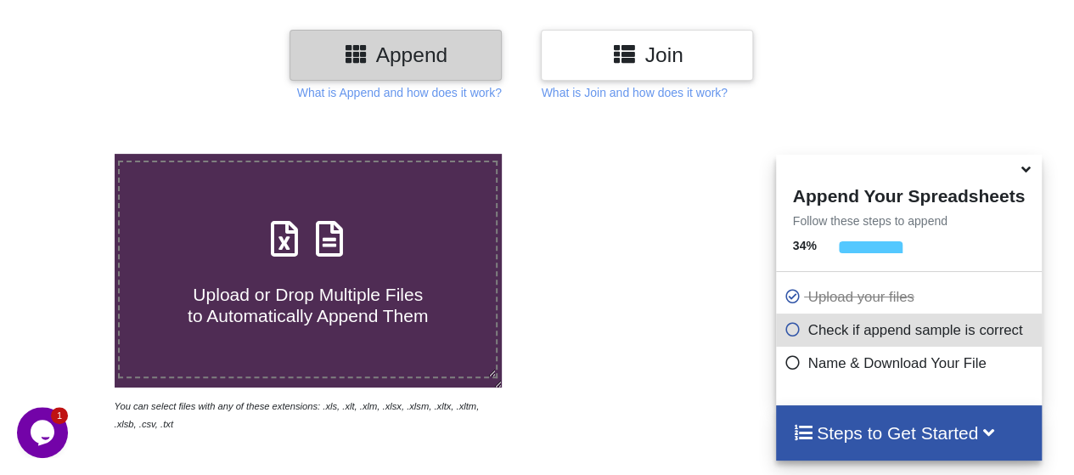
scroll to position [256, 0]
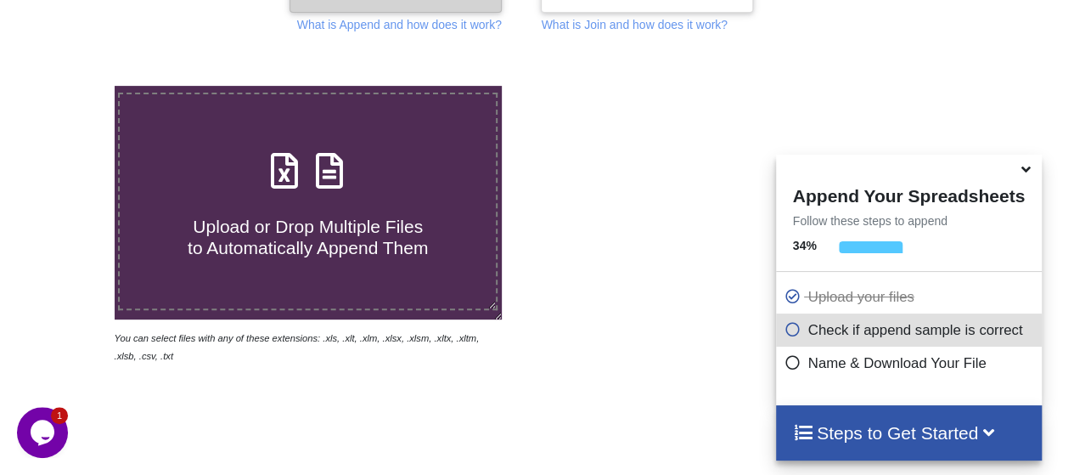
click at [202, 199] on h4 "Upload or Drop Multiple Files to Automatically Append Them" at bounding box center [308, 226] width 376 height 65
click at [70, 86] on input "Upload or Drop Multiple Files to Automatically Append Them" at bounding box center [70, 86] width 0 height 0
type input "C:\fakepath\6211 Road Coverage - TMR.xlsx"
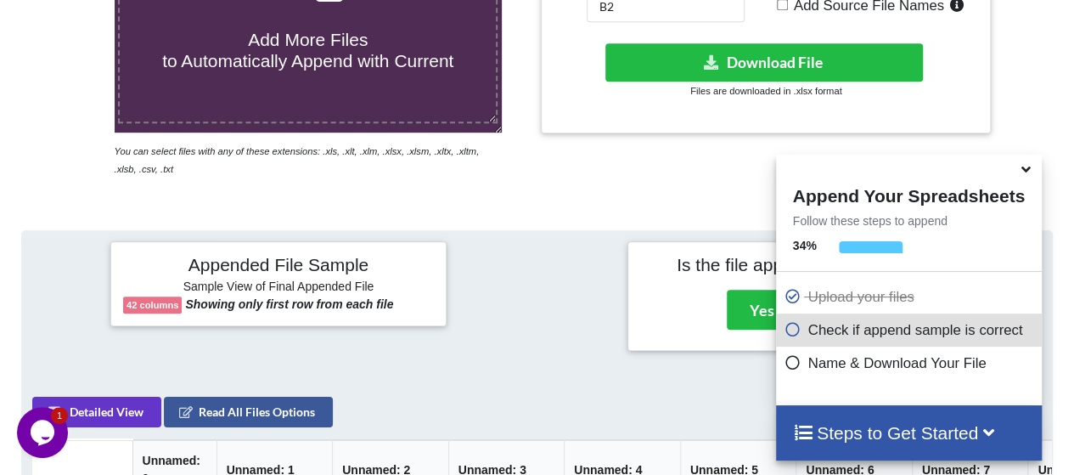
scroll to position [418, 0]
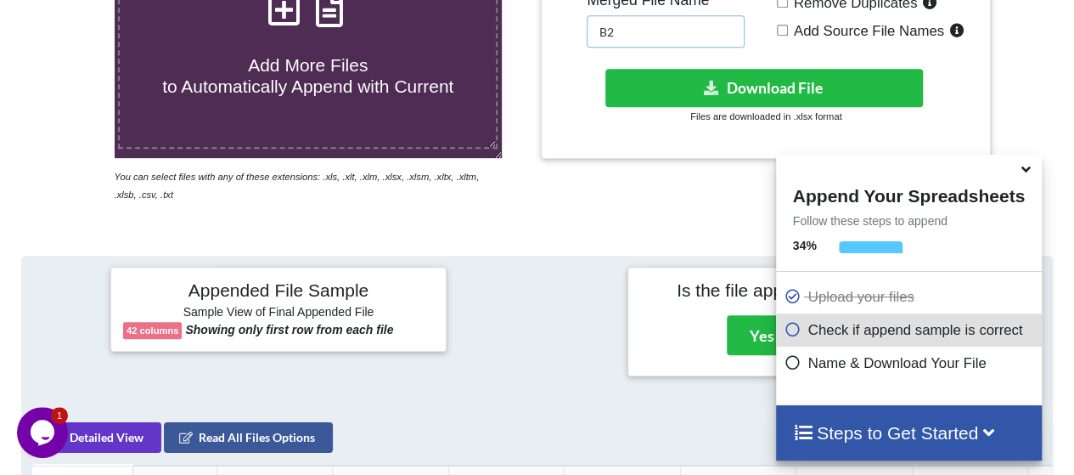
drag, startPoint x: 608, startPoint y: 31, endPoint x: 651, endPoint y: 42, distance: 44.9
click at [651, 42] on input "B2" at bounding box center [666, 31] width 158 height 32
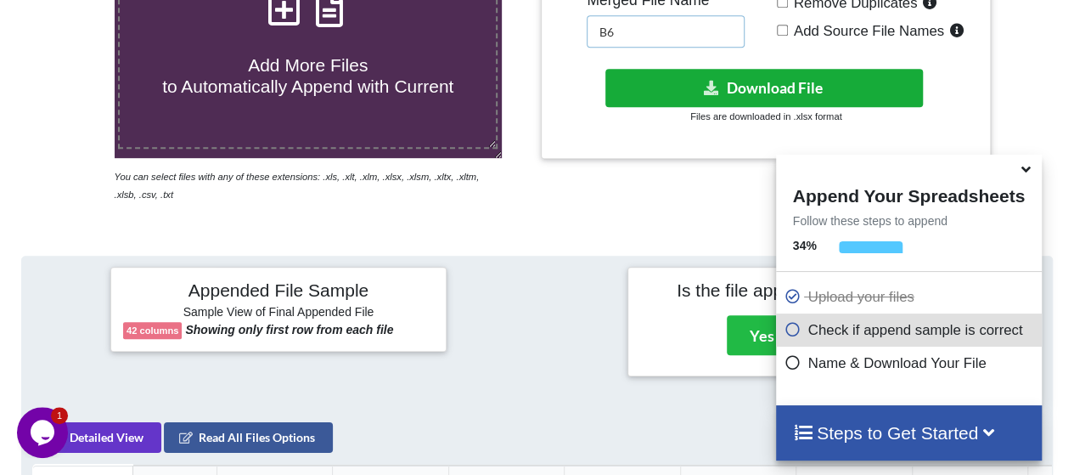
type input "B6"
click at [664, 89] on button "Download File" at bounding box center [764, 88] width 318 height 38
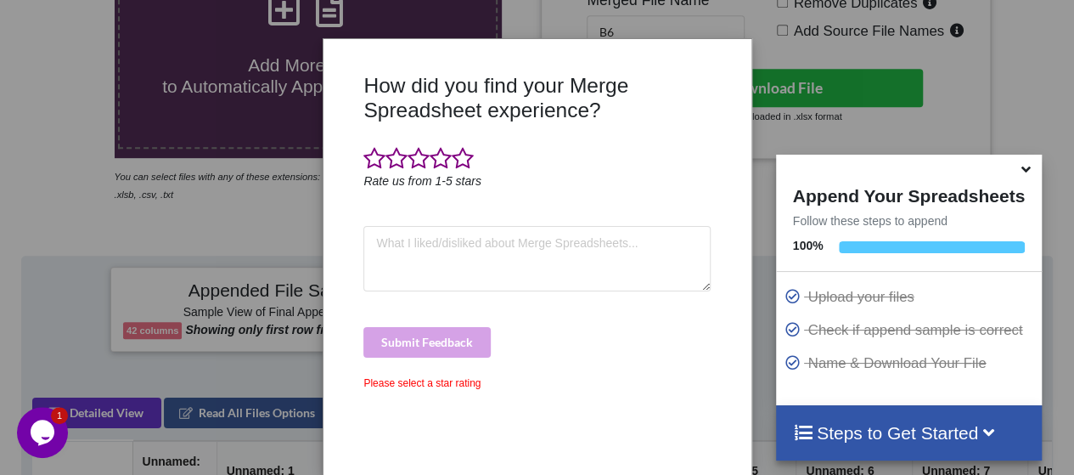
click at [785, 112] on div "How did you find your Merge Spreadsheet experience? Rate us from 1-5 stars Subm…" at bounding box center [537, 237] width 1074 height 475
